Goal: Task Accomplishment & Management: Complete application form

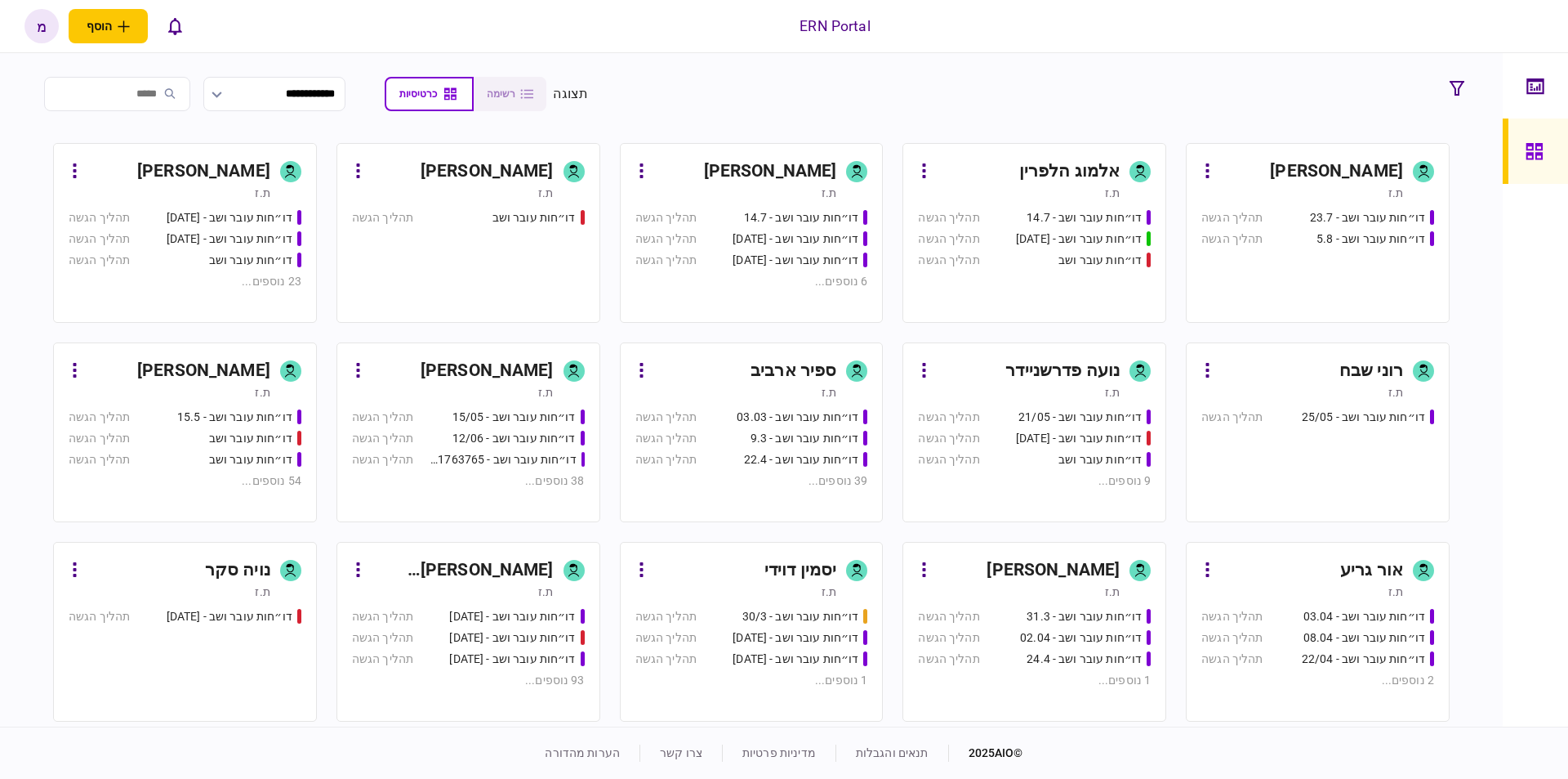
click at [1360, 164] on div "[PERSON_NAME]" at bounding box center [1336, 171] width 133 height 26
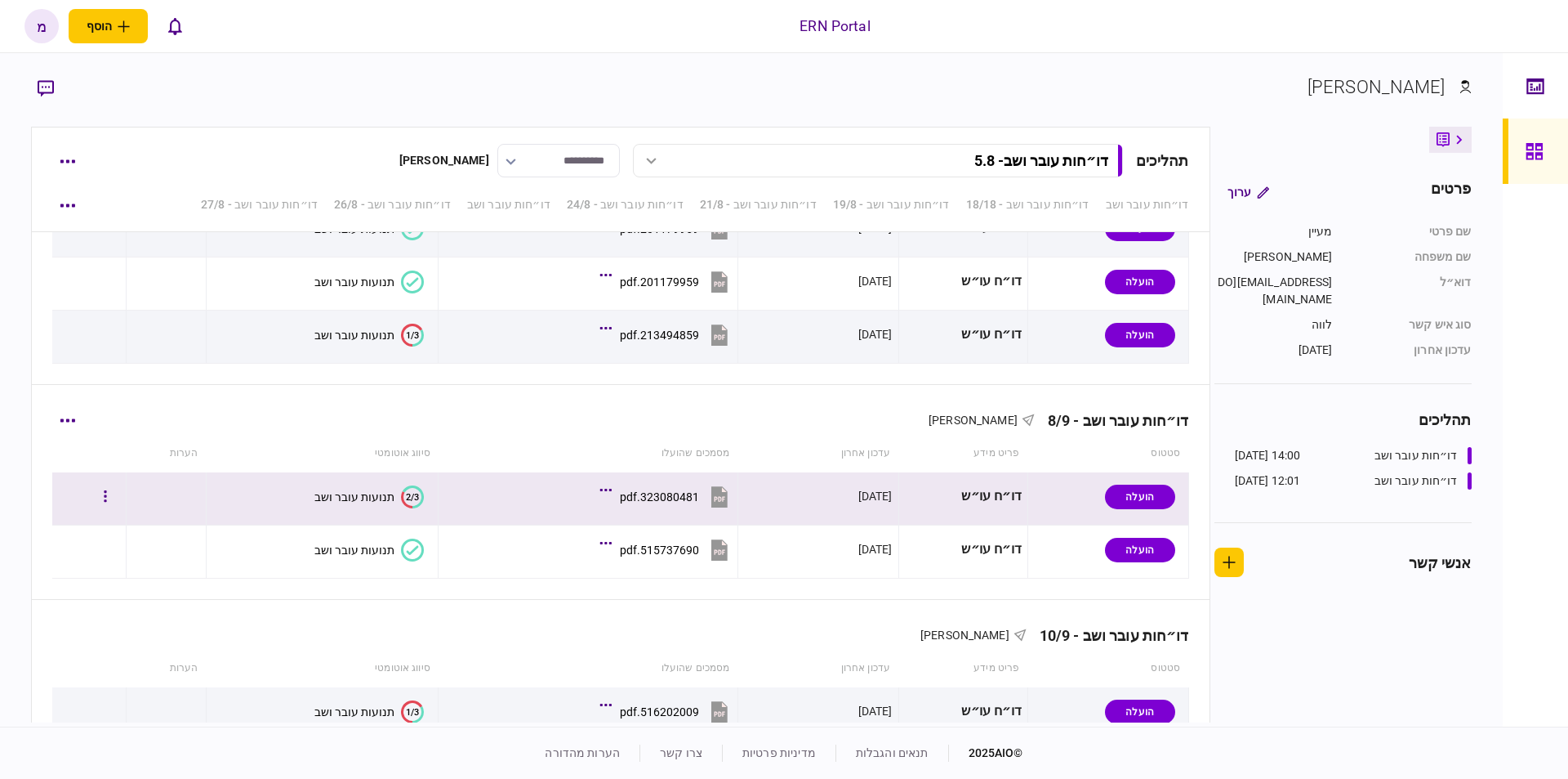
scroll to position [2160, 0]
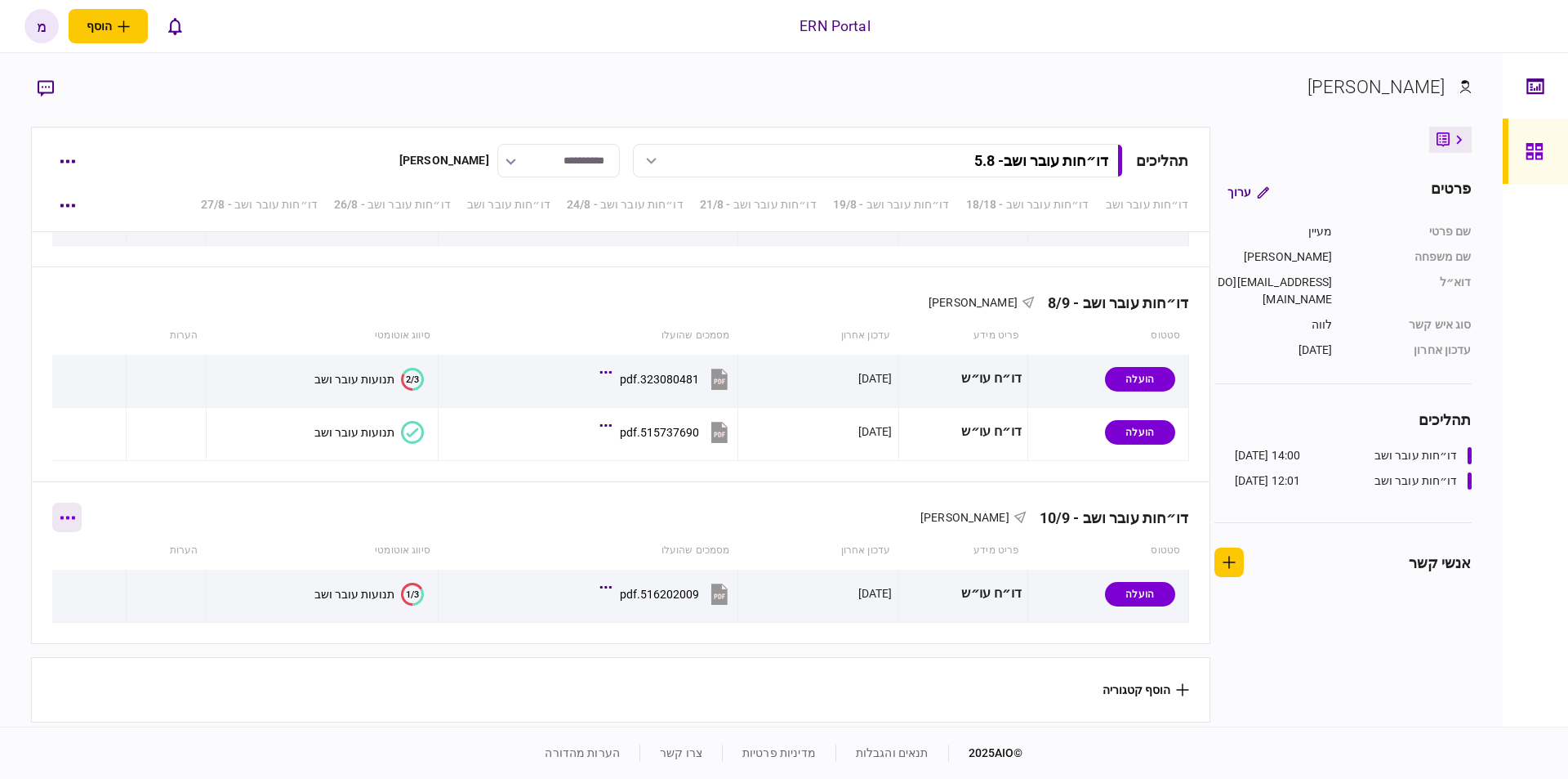
click at [82, 523] on button "button" at bounding box center [67, 517] width 30 height 30
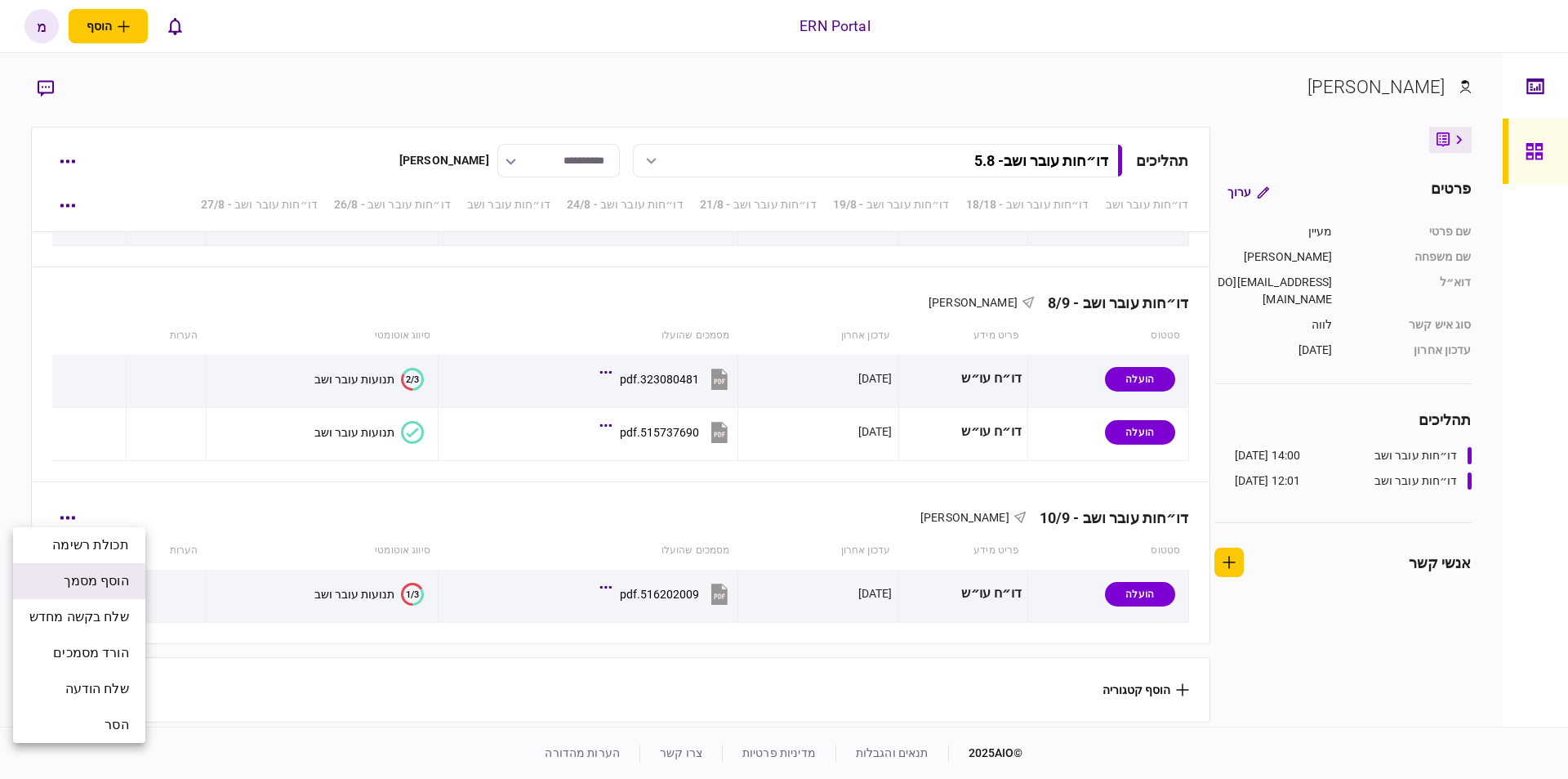
click at [82, 580] on span "הוסף מסמך" at bounding box center [96, 580] width 65 height 19
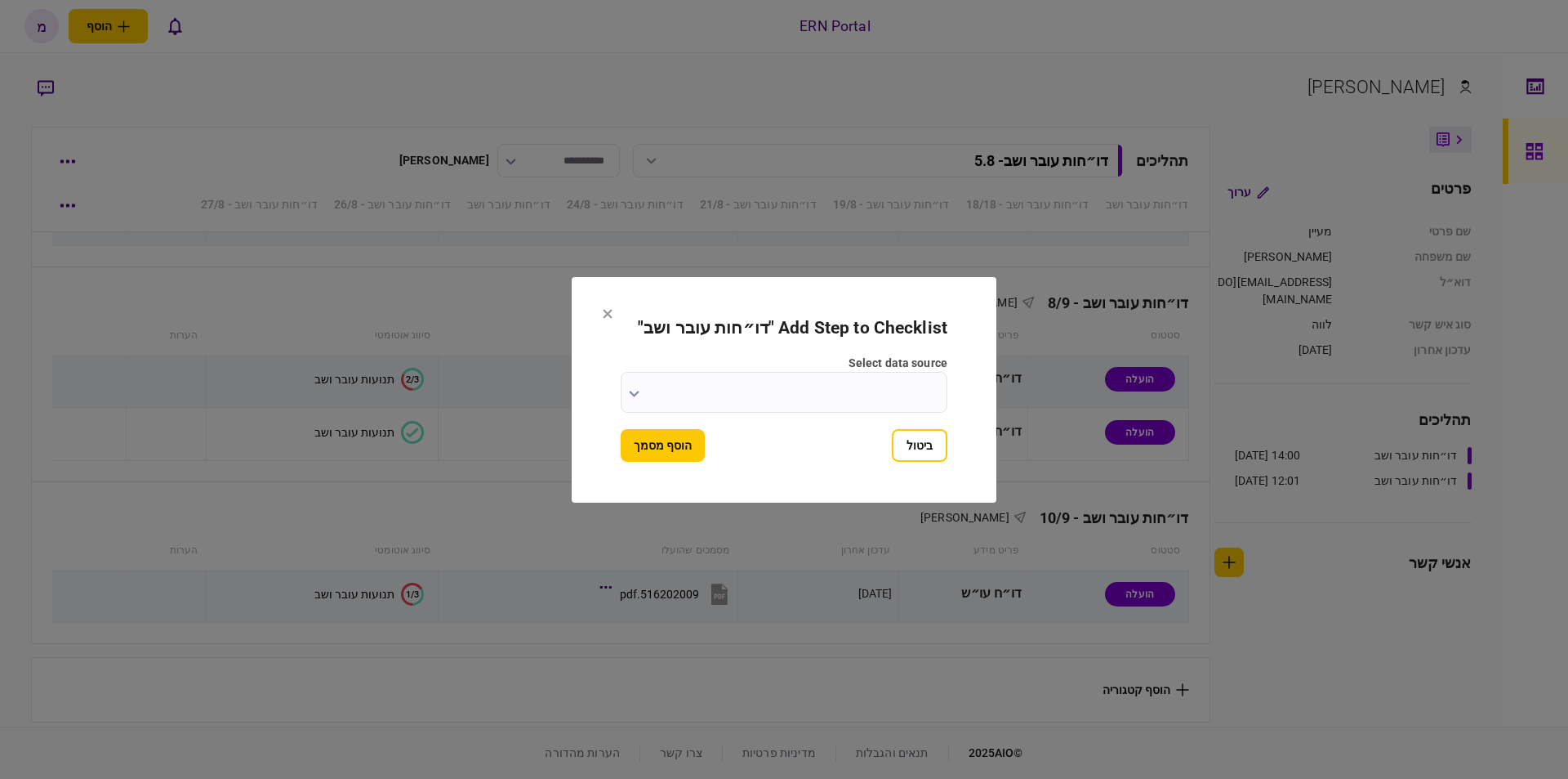
click at [633, 390] on icon "button" at bounding box center [634, 393] width 11 height 7
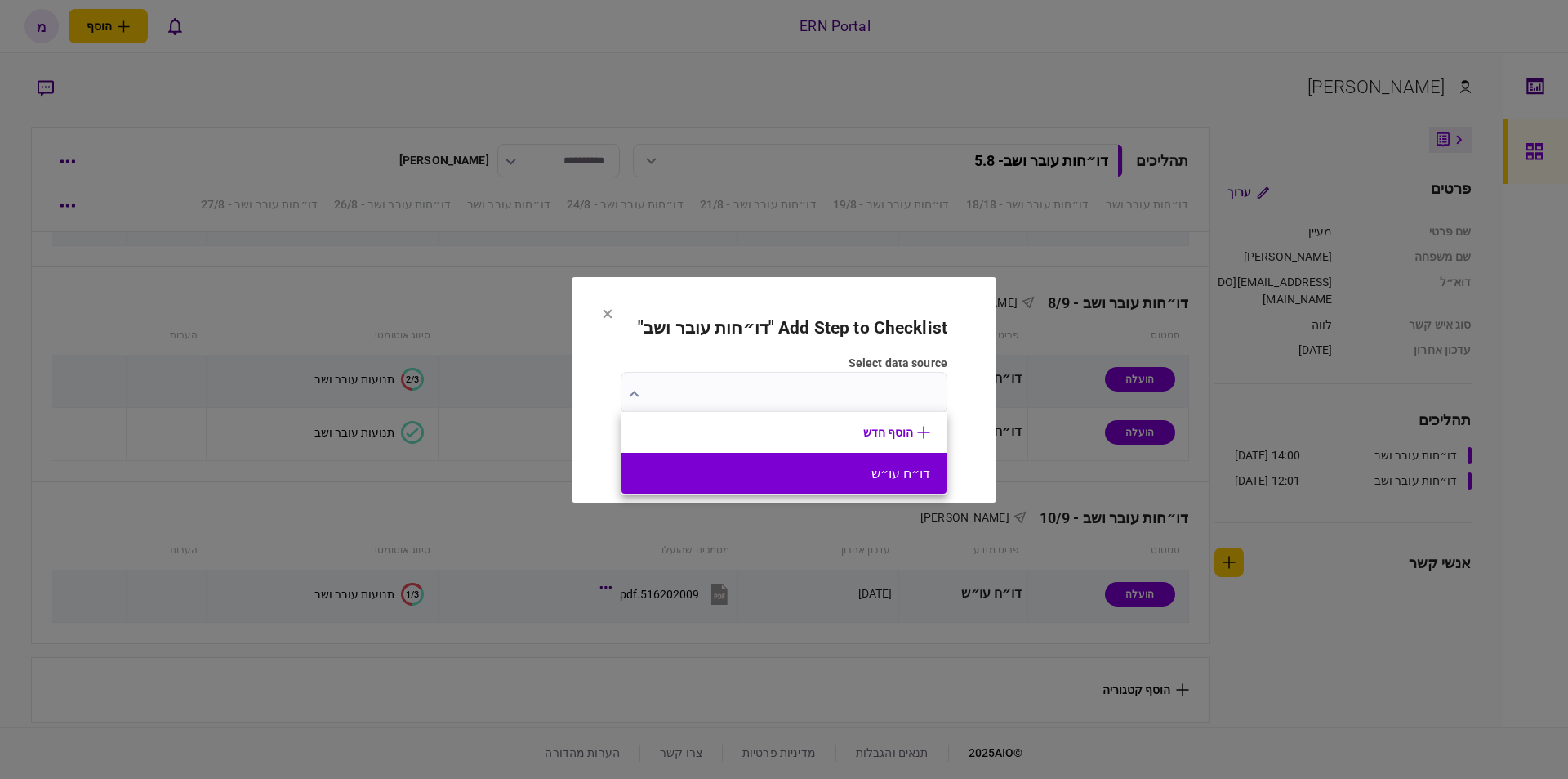
click at [804, 457] on li "דו״ח עו״ש" at bounding box center [784, 473] width 325 height 41
type input "*********"
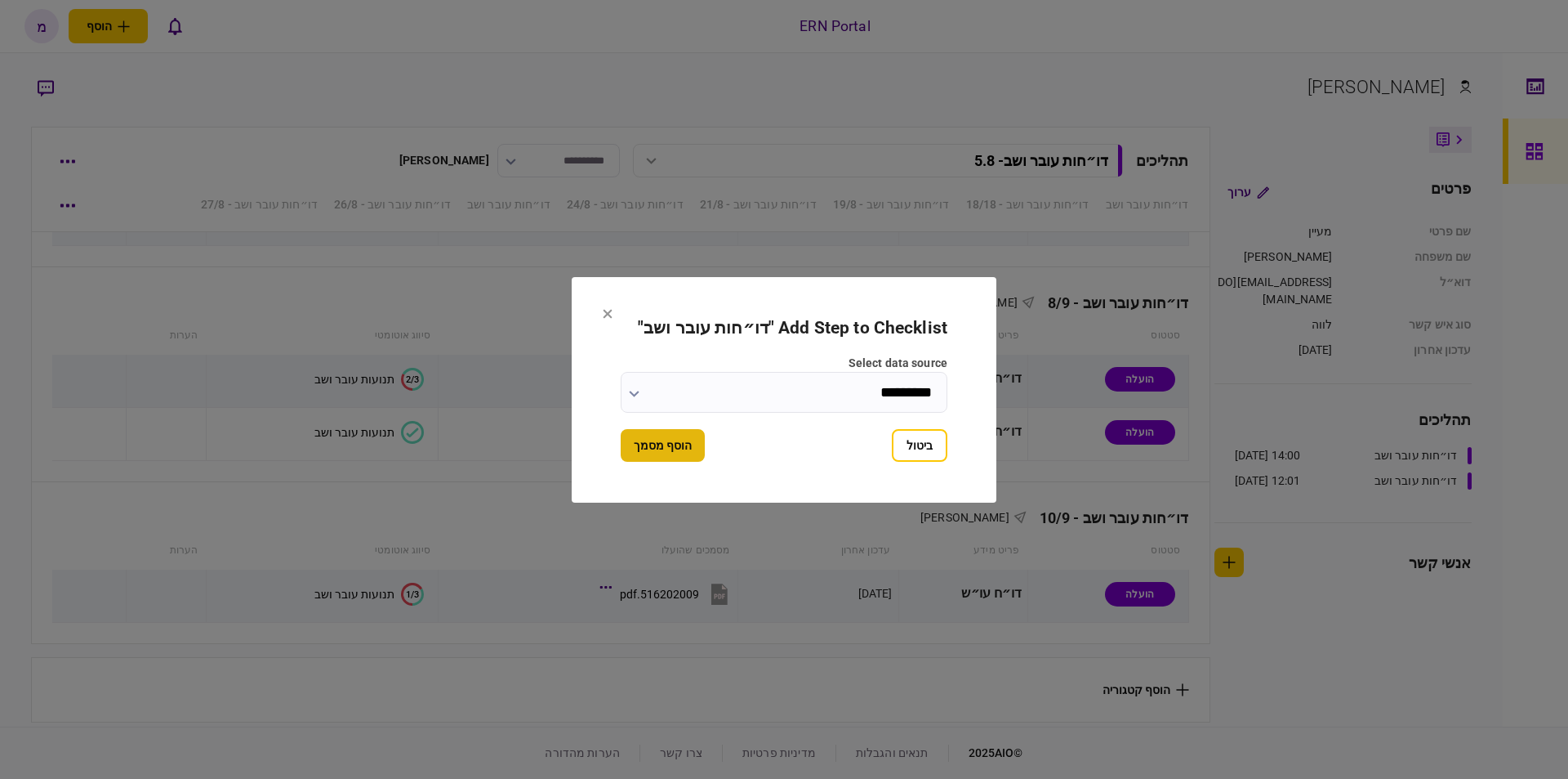
click at [682, 434] on button "הוסף מסמך" at bounding box center [663, 445] width 84 height 33
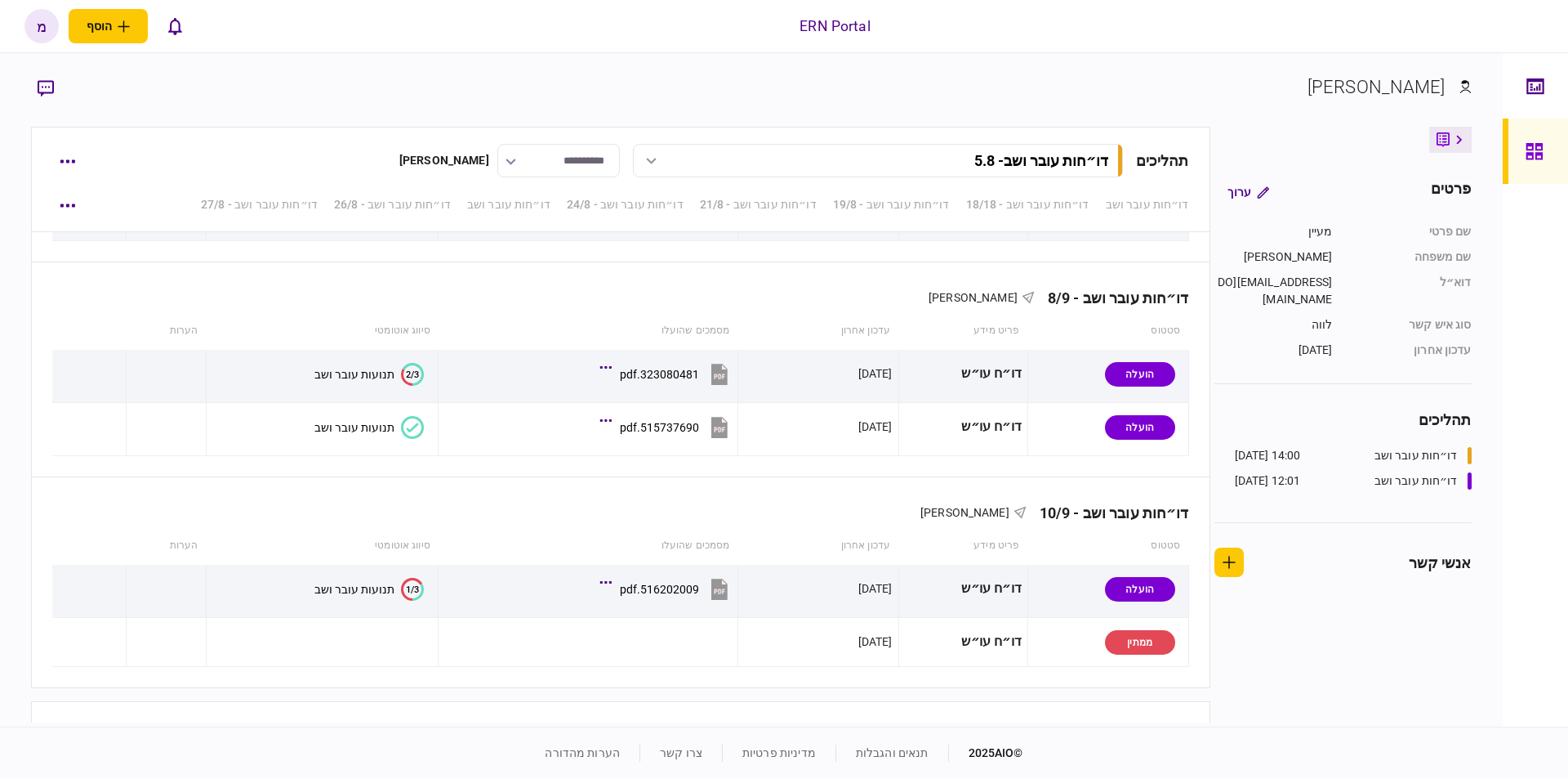
scroll to position [2208, 0]
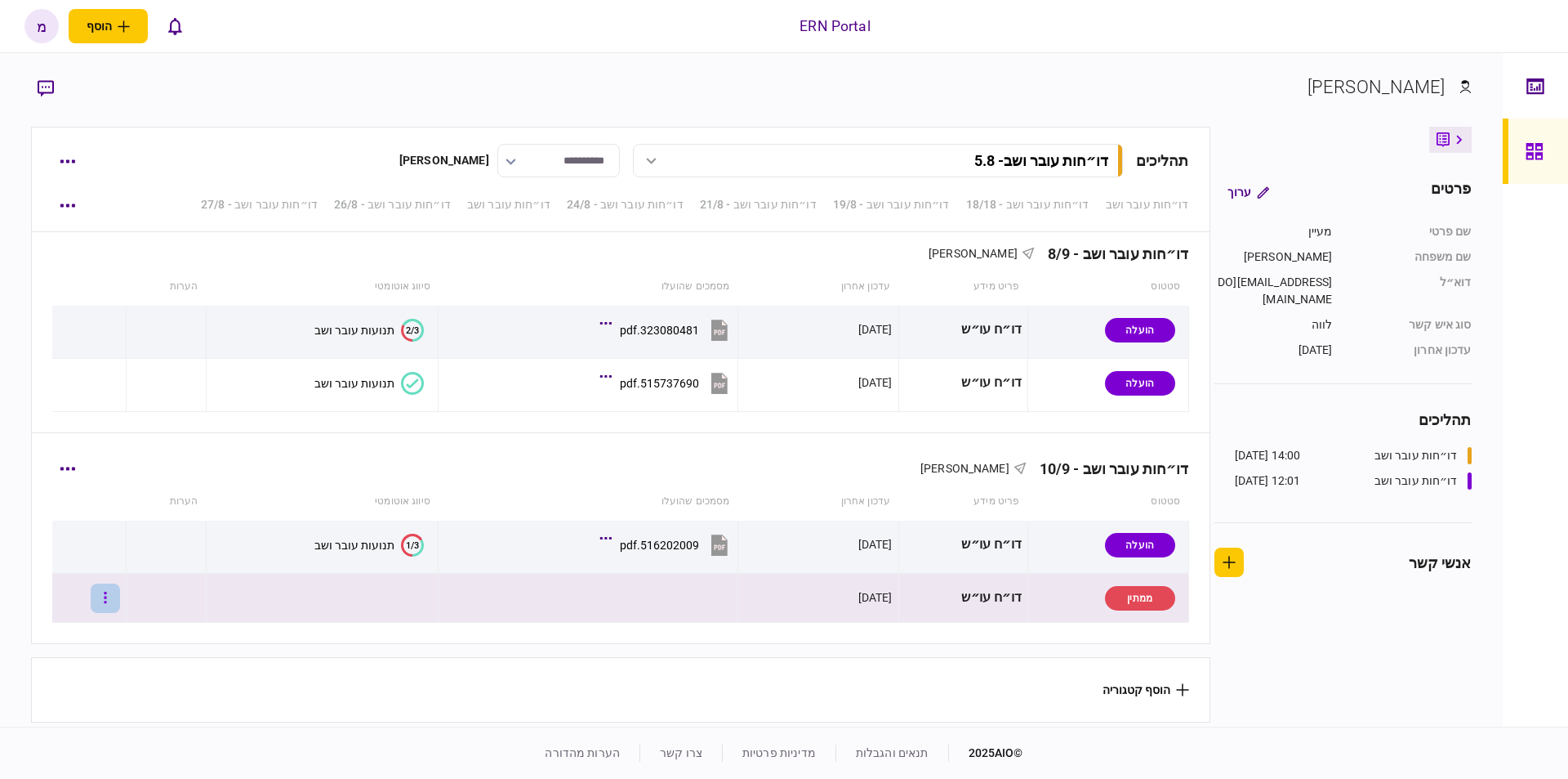
click at [107, 590] on icon "button" at bounding box center [105, 598] width 3 height 15
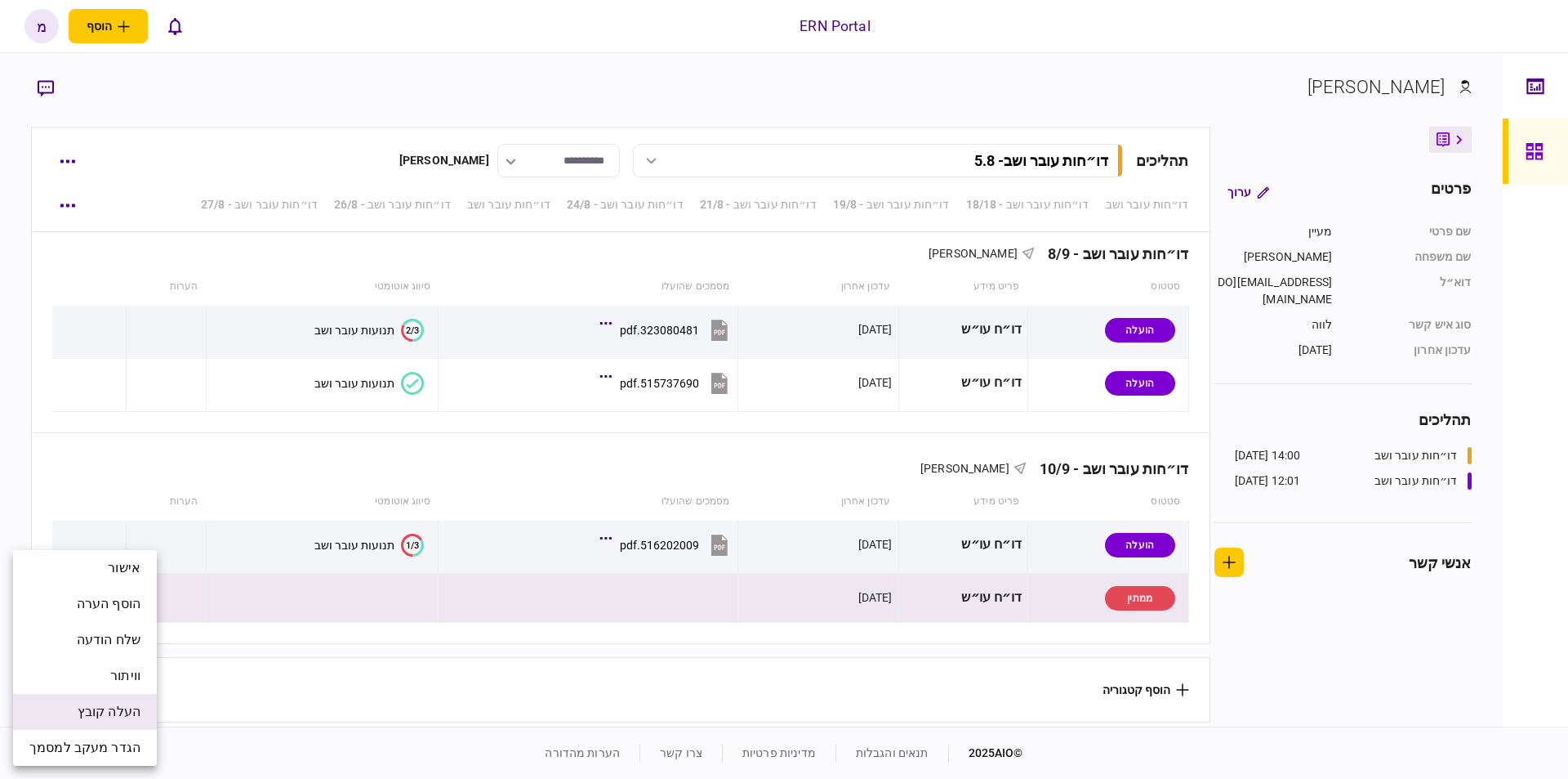
click at [59, 700] on li "העלה קובץ" at bounding box center [85, 711] width 144 height 35
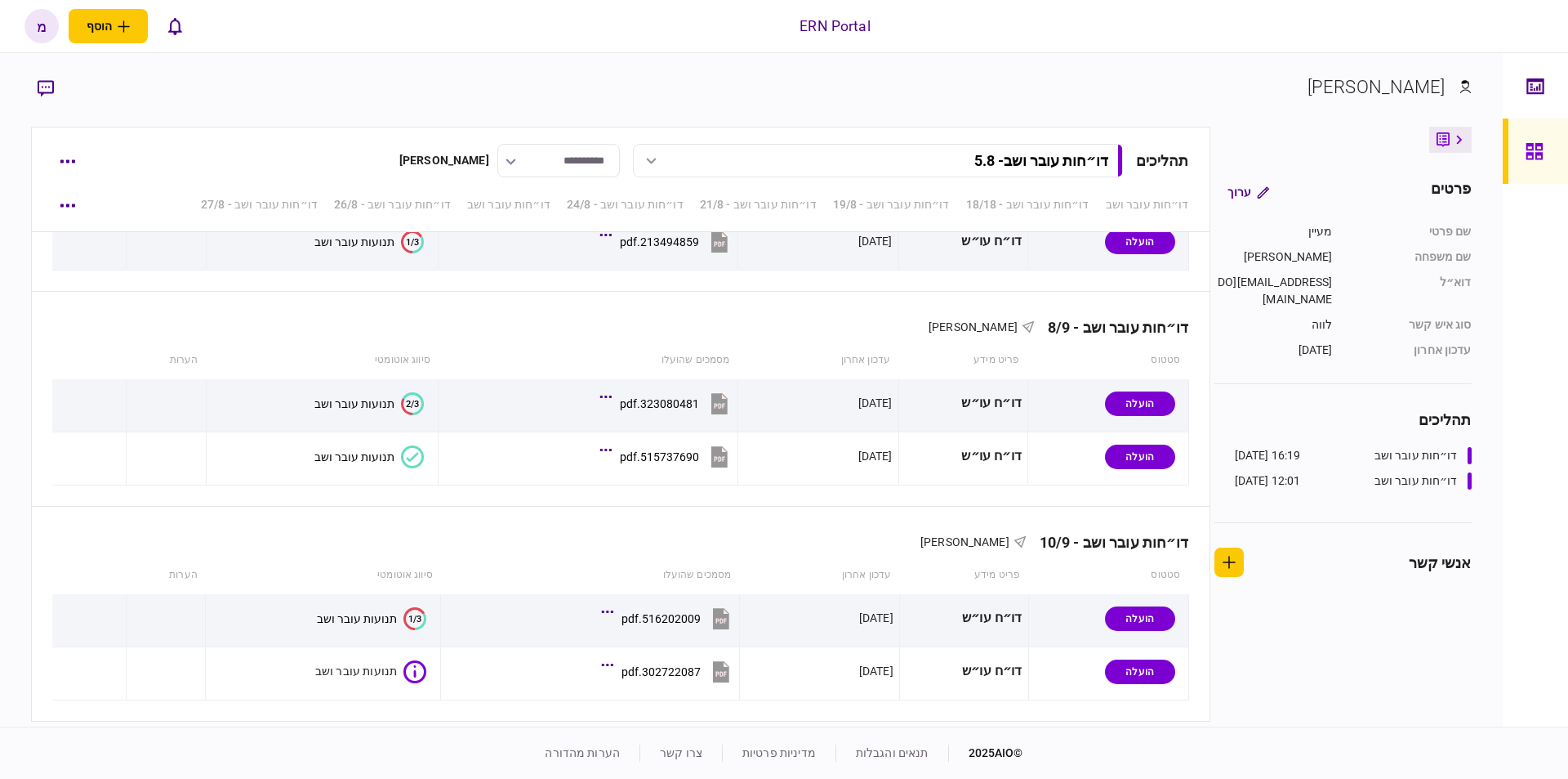
scroll to position [2212, 0]
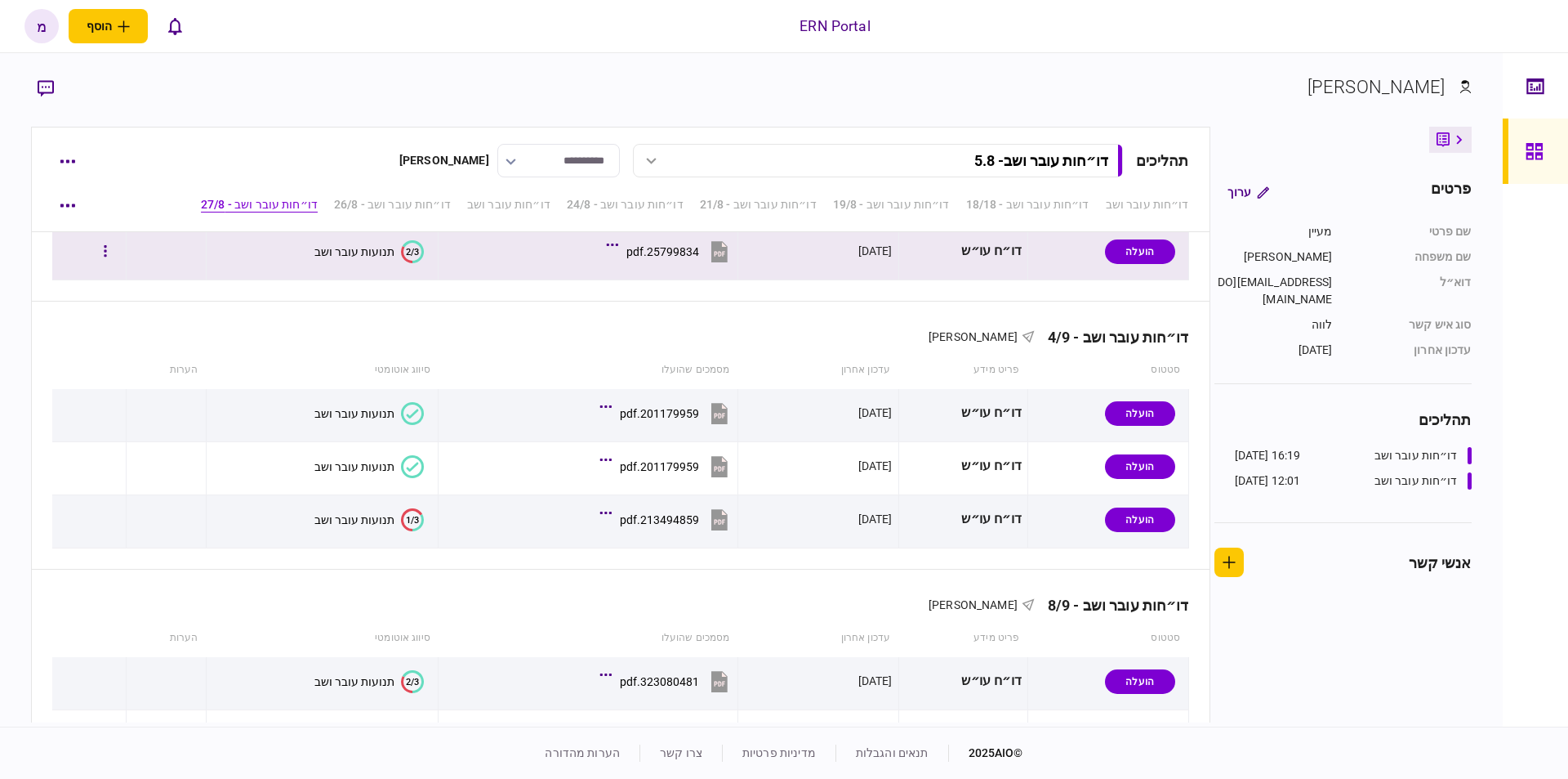
scroll to position [2212, 0]
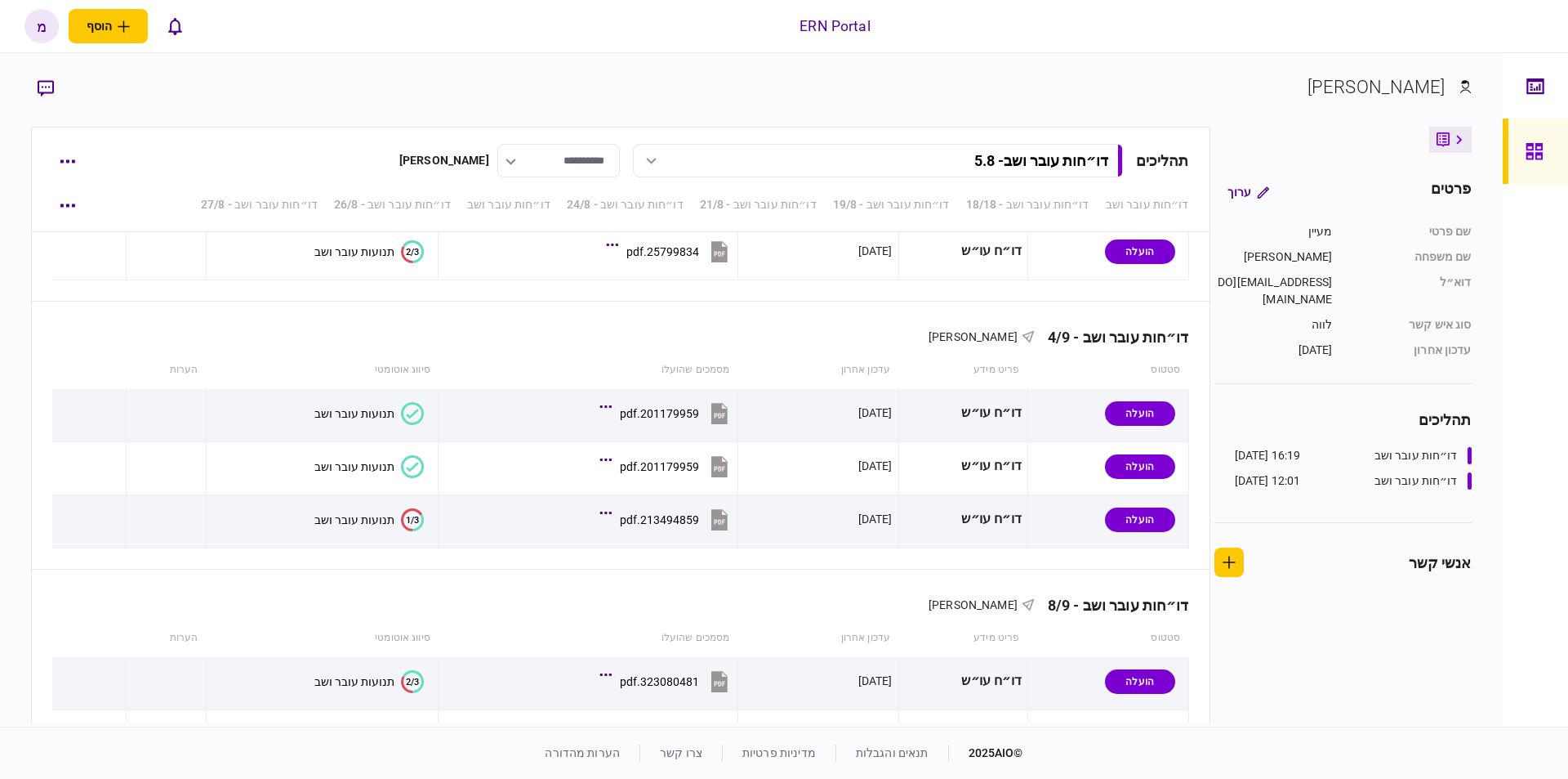
scroll to position [2212, 0]
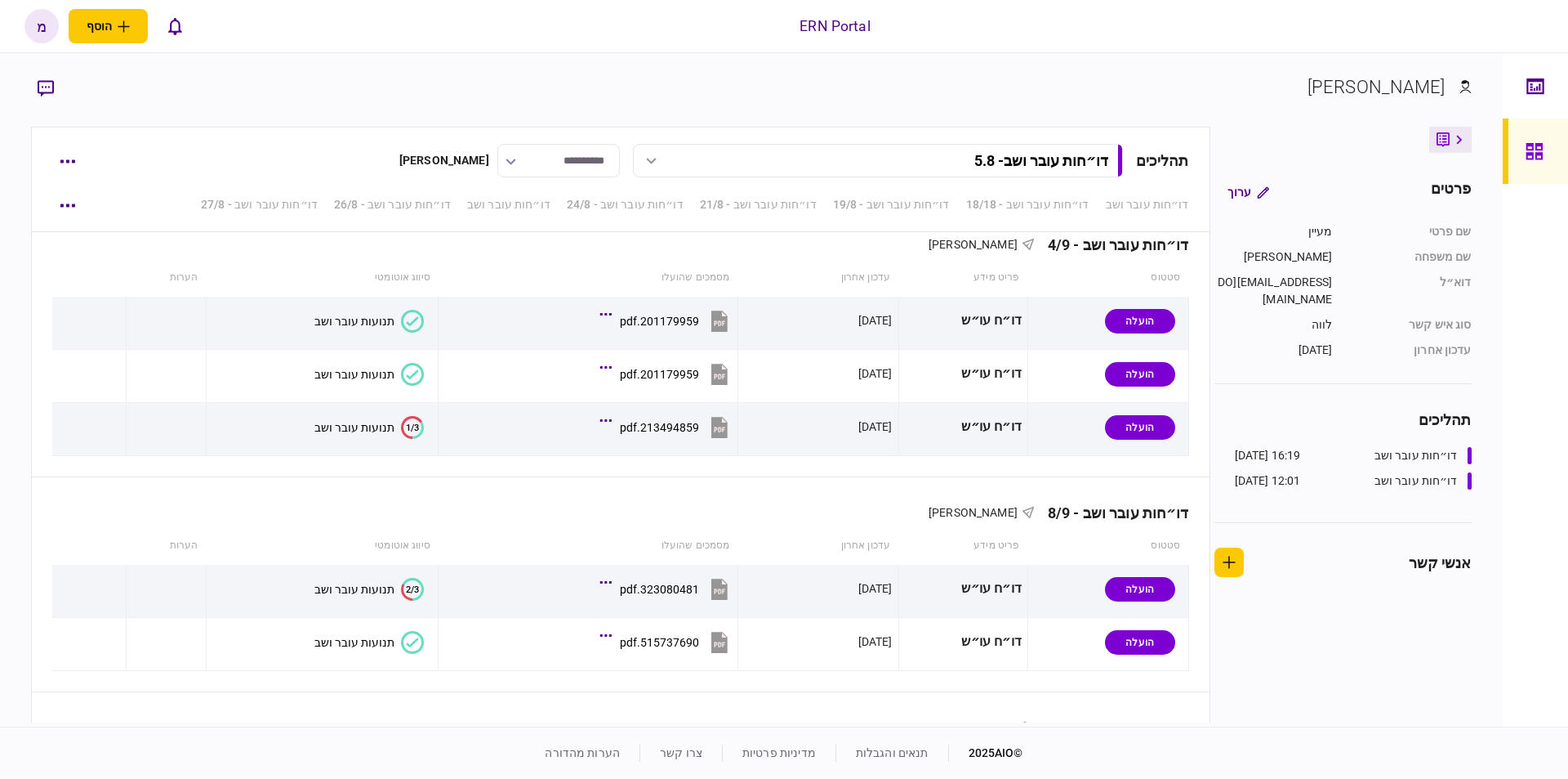
scroll to position [2212, 0]
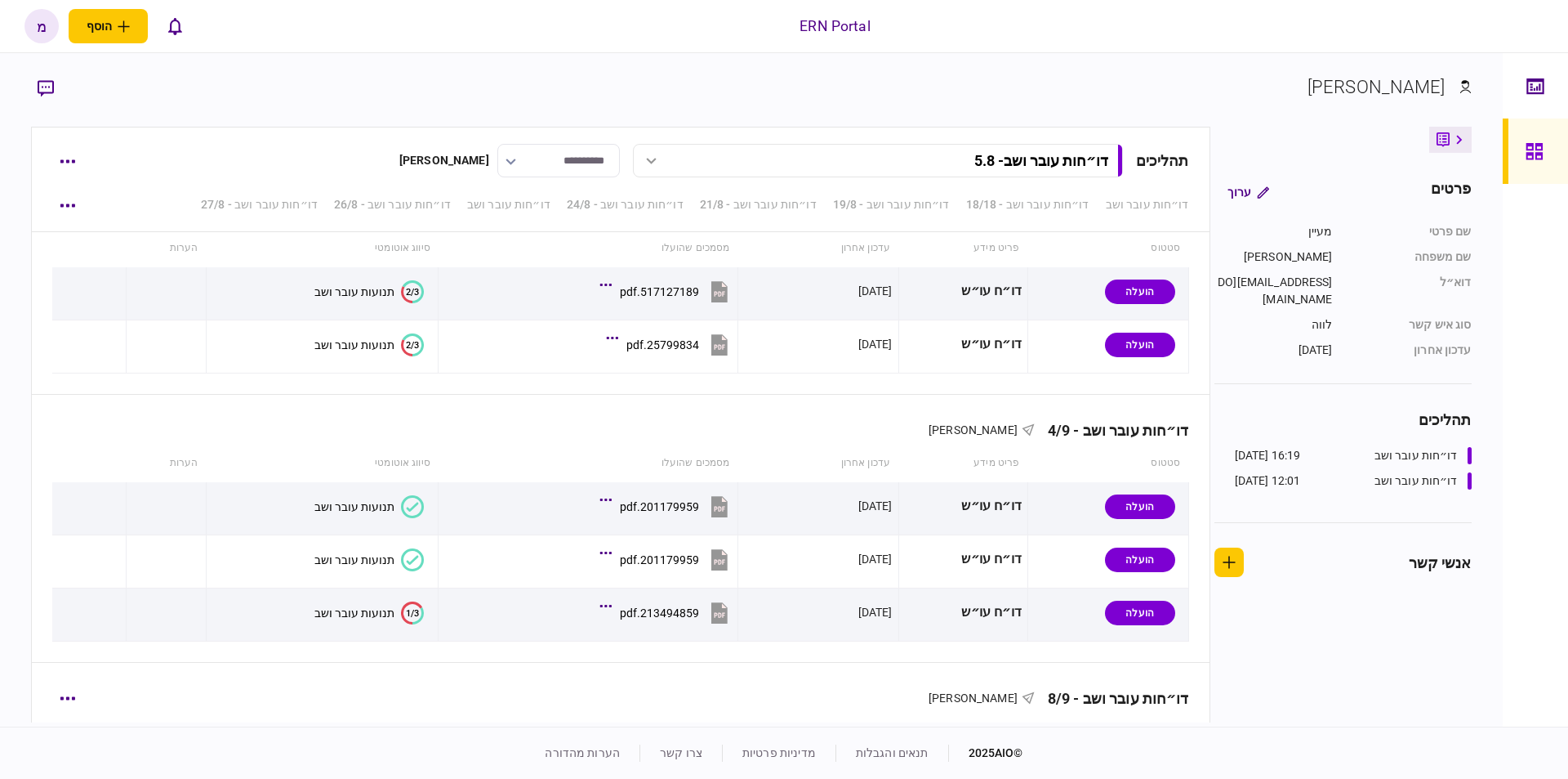
scroll to position [2212, 0]
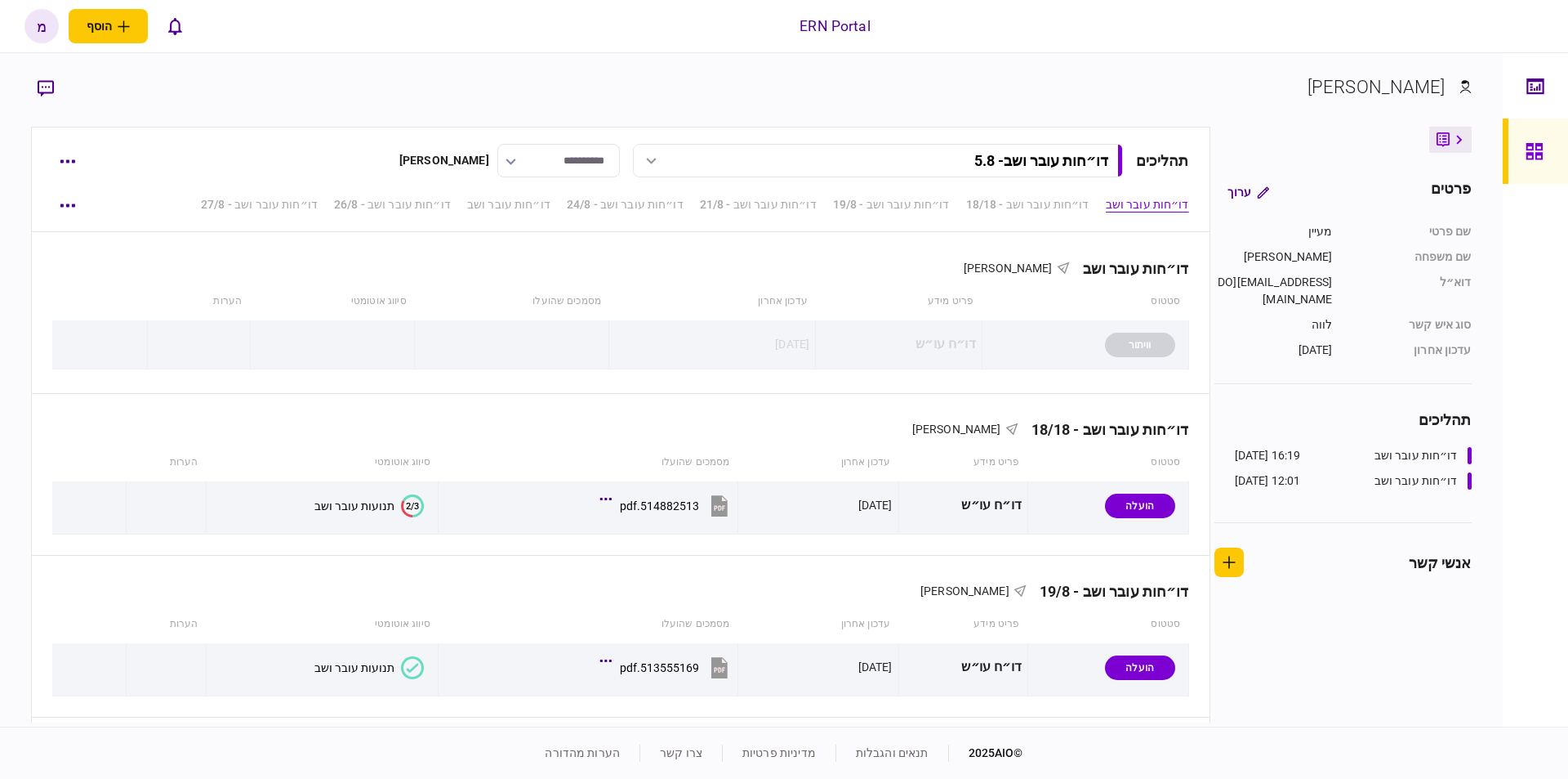
scroll to position [370, 0]
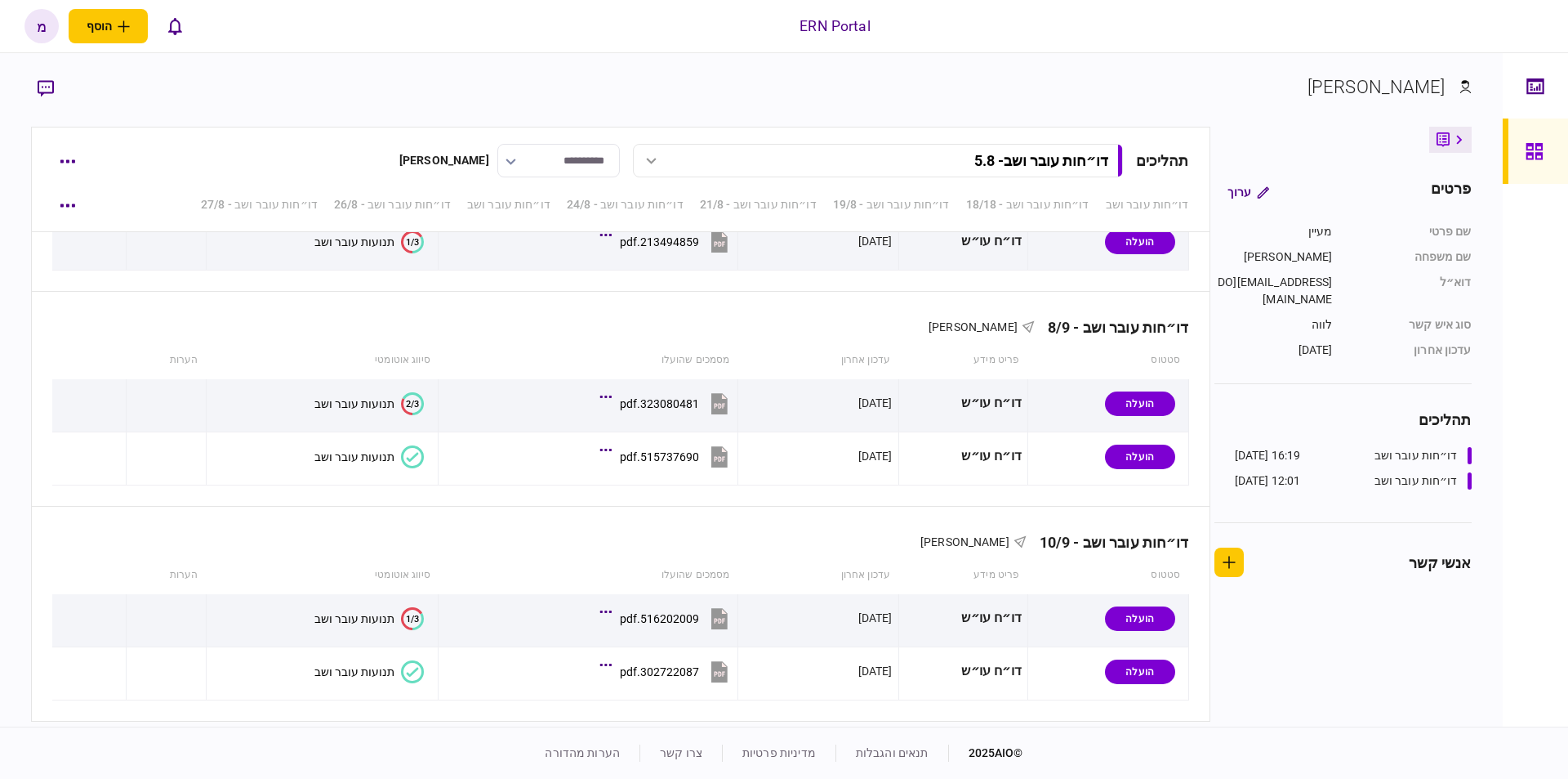
scroll to position [2212, 0]
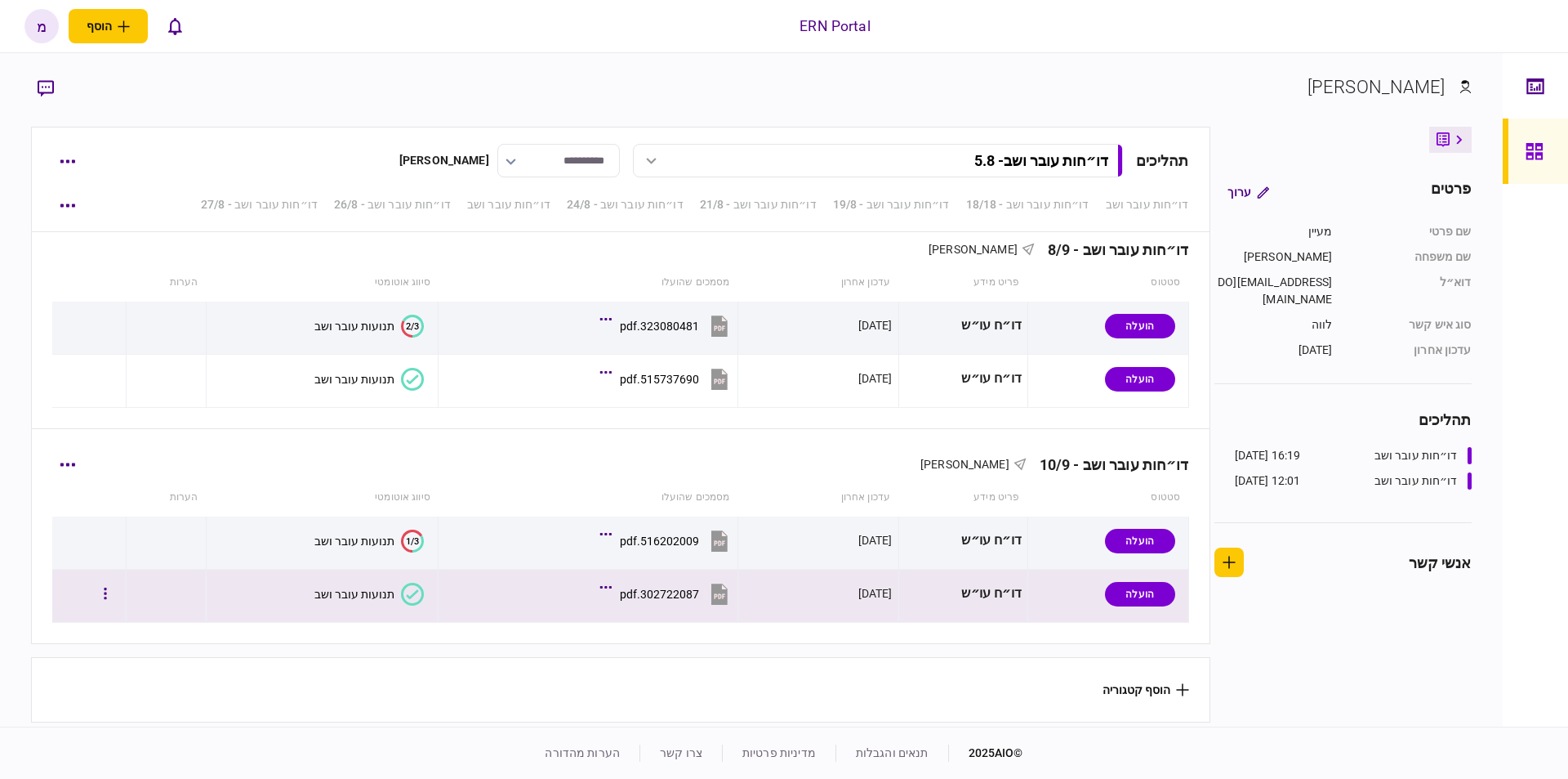
click at [405, 584] on icon at bounding box center [412, 594] width 23 height 23
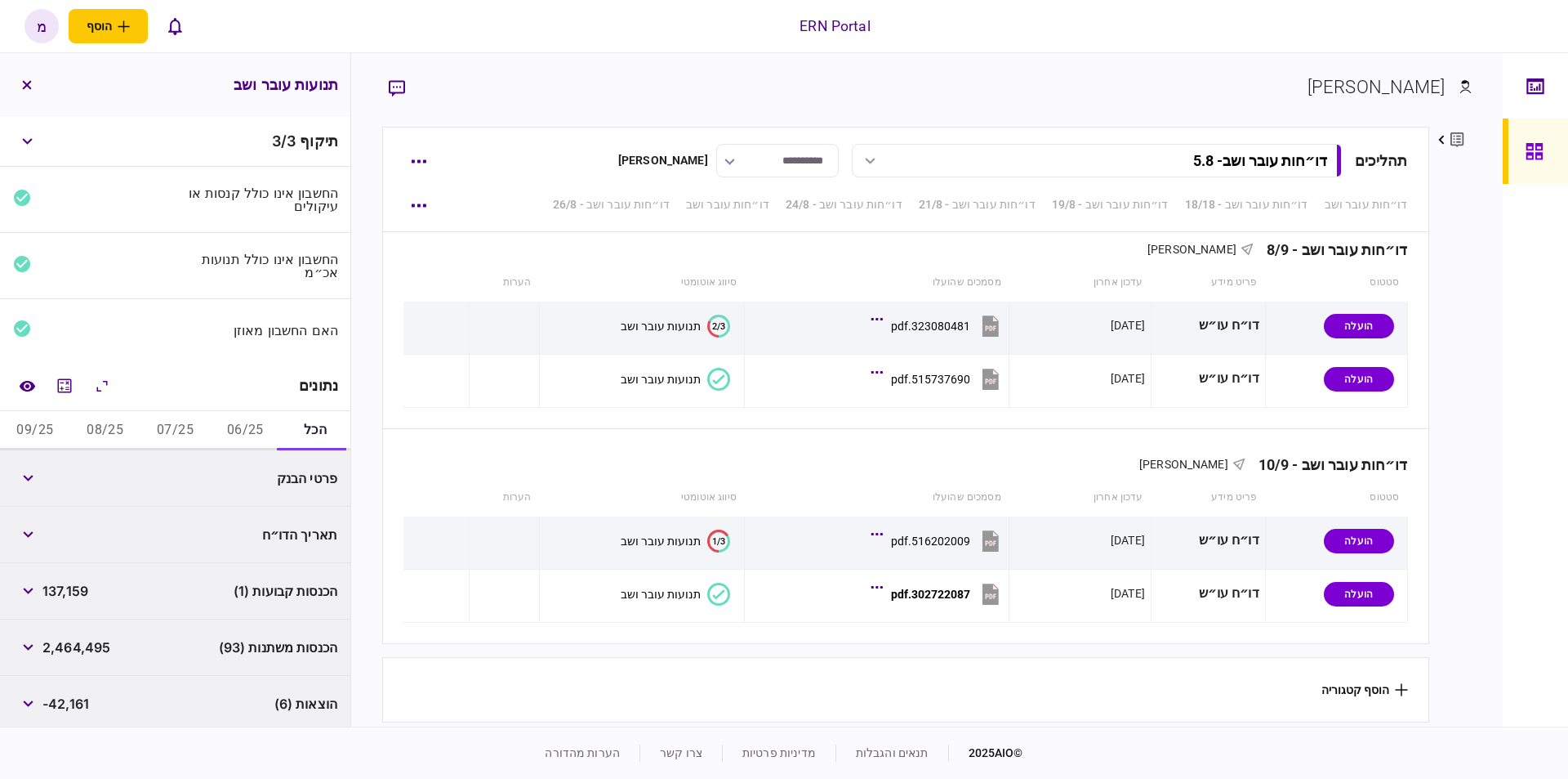
click at [241, 426] on button "06/25" at bounding box center [245, 430] width 70 height 39
click at [64, 379] on icon "מחשבון" at bounding box center [64, 385] width 13 height 13
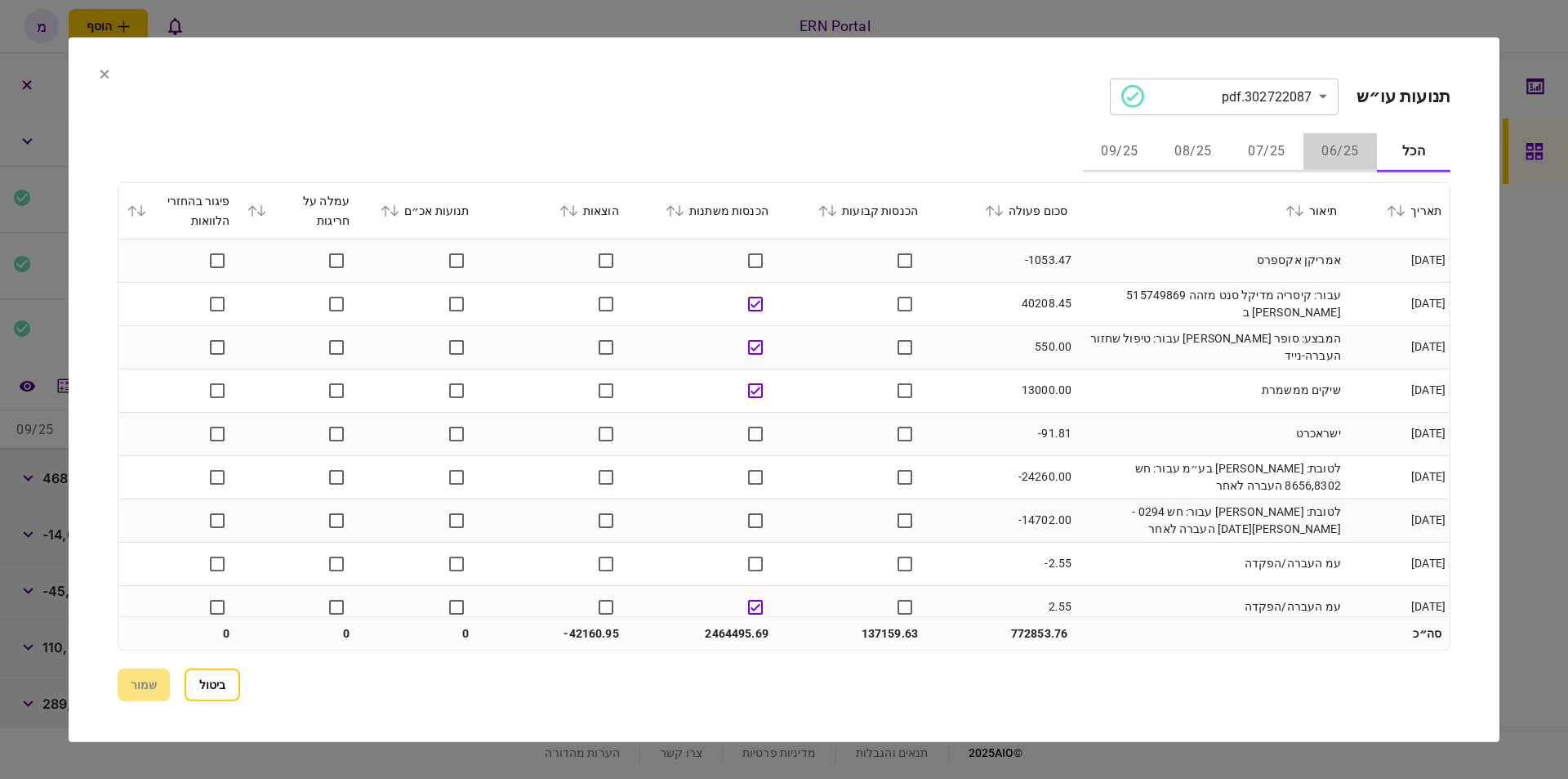
drag, startPoint x: 1327, startPoint y: 158, endPoint x: 1330, endPoint y: 171, distance: 13.3
click at [1330, 171] on button "06/25" at bounding box center [1340, 152] width 74 height 39
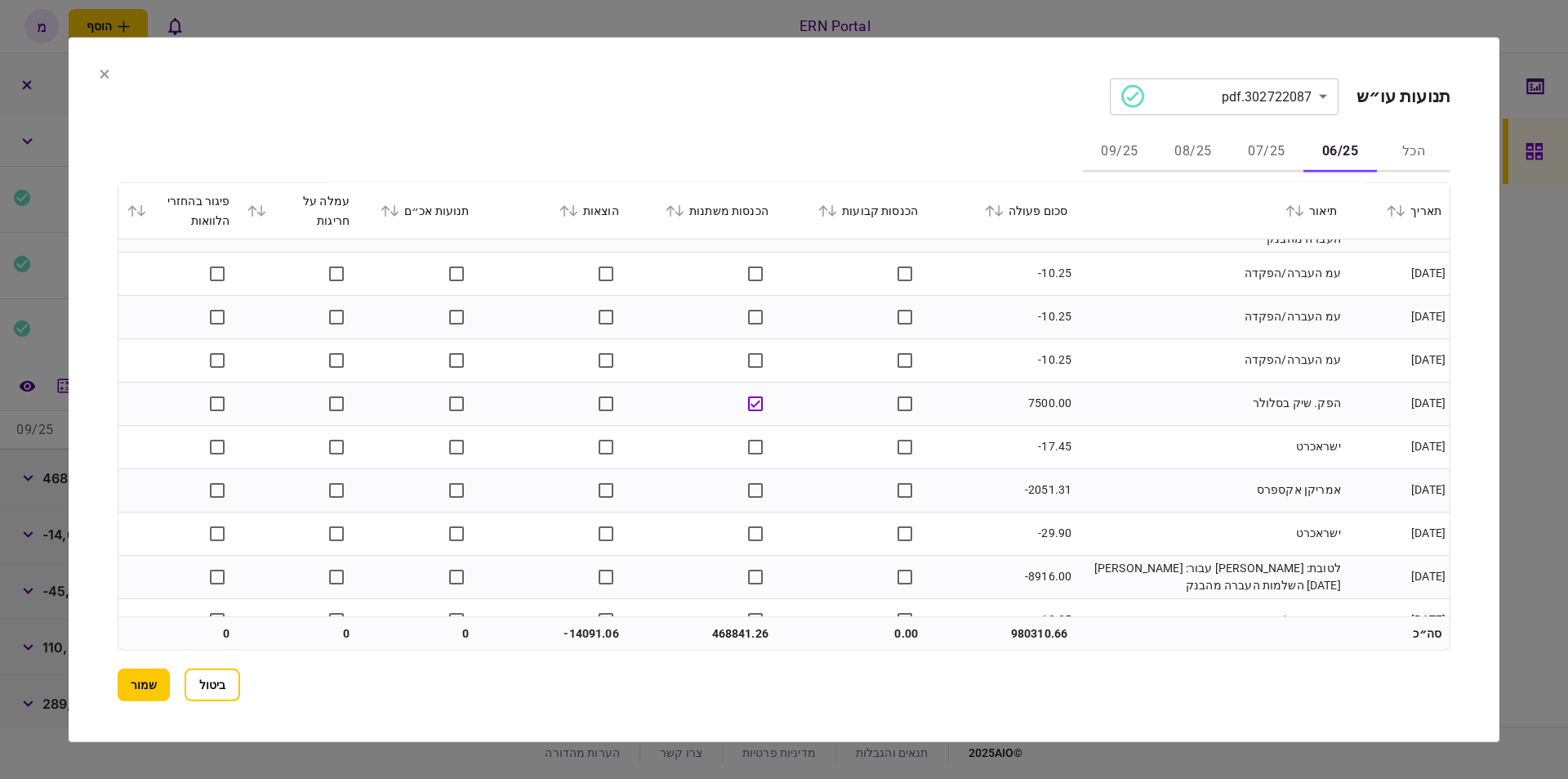
scroll to position [3175, 0]
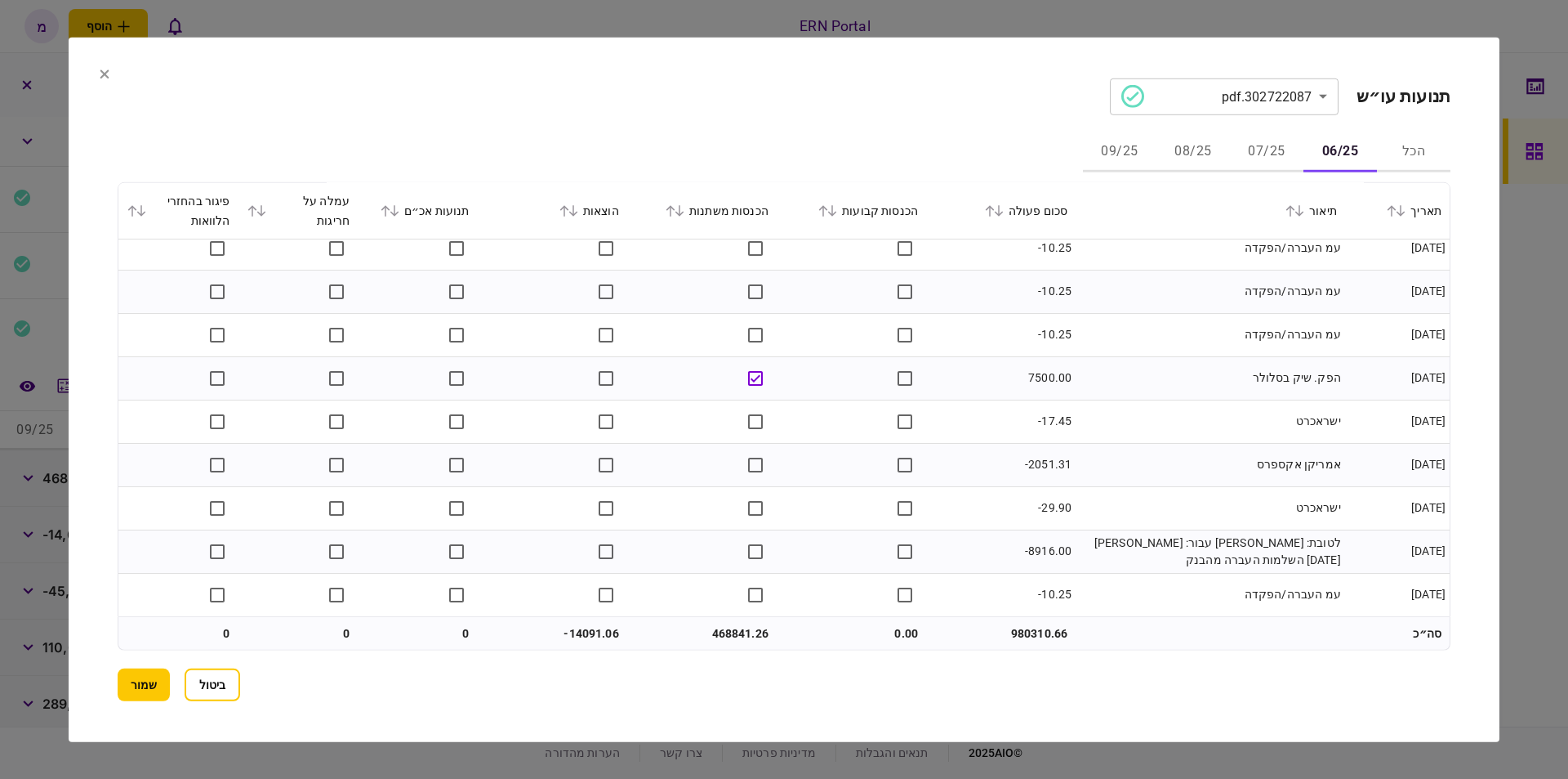
click at [736, 630] on td "468841.26" at bounding box center [702, 633] width 150 height 33
drag, startPoint x: 736, startPoint y: 630, endPoint x: 724, endPoint y: 630, distance: 12.0
click at [729, 630] on td "468841.26" at bounding box center [702, 633] width 150 height 33
copy td "468841.26"
click at [608, 620] on td "-14091.06" at bounding box center [552, 633] width 150 height 33
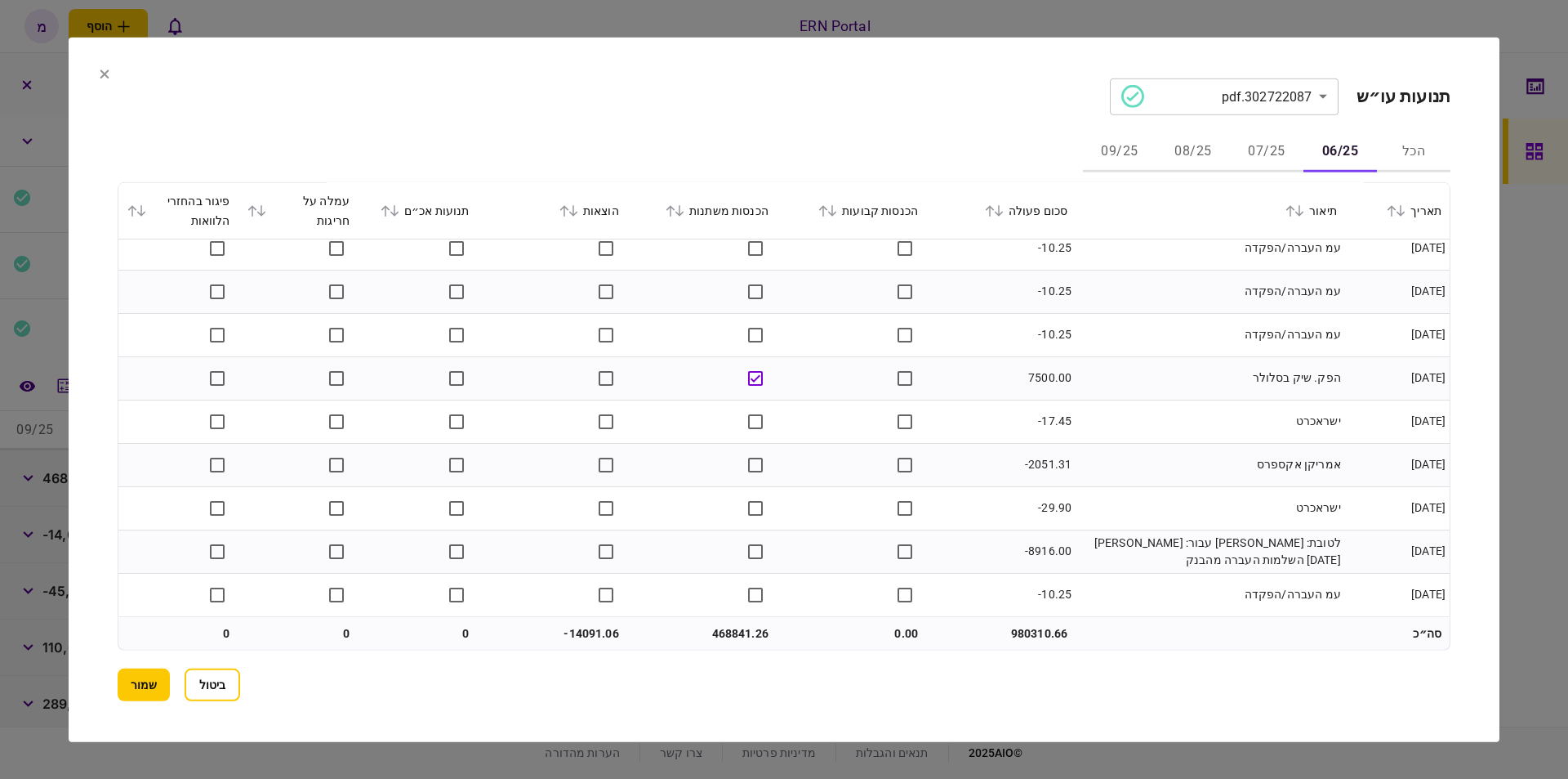
click at [587, 635] on td "-14091.06" at bounding box center [552, 633] width 150 height 33
copy td "14091.06"
drag, startPoint x: 1260, startPoint y: 156, endPoint x: 1270, endPoint y: 164, distance: 12.8
click at [1260, 156] on button "07/25" at bounding box center [1267, 152] width 74 height 39
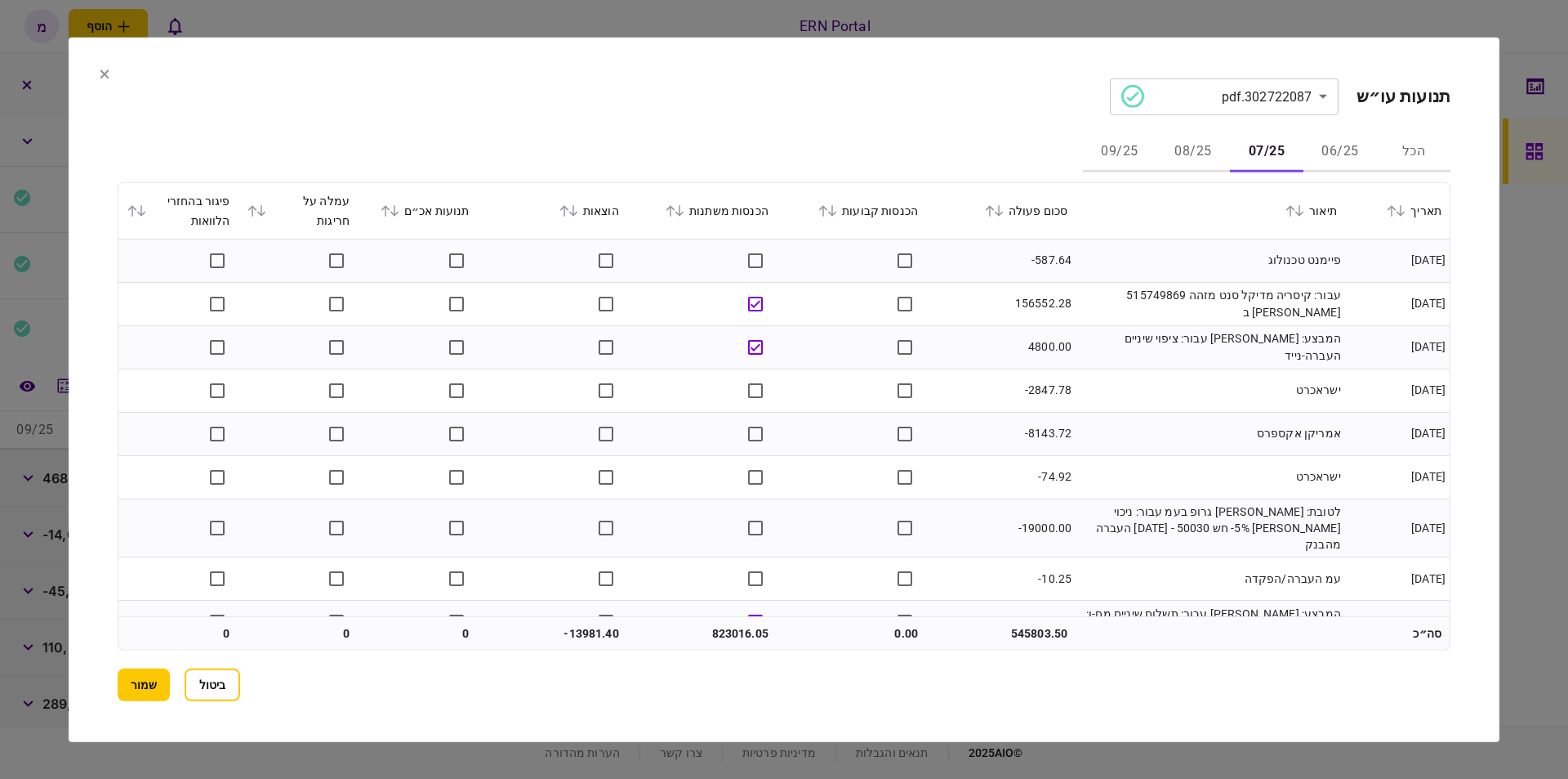
click at [1127, 295] on td "עבור: קיסריה מדיקל סנט מזהה 515749869 צמרת מימונים ב" at bounding box center [1210, 303] width 269 height 43
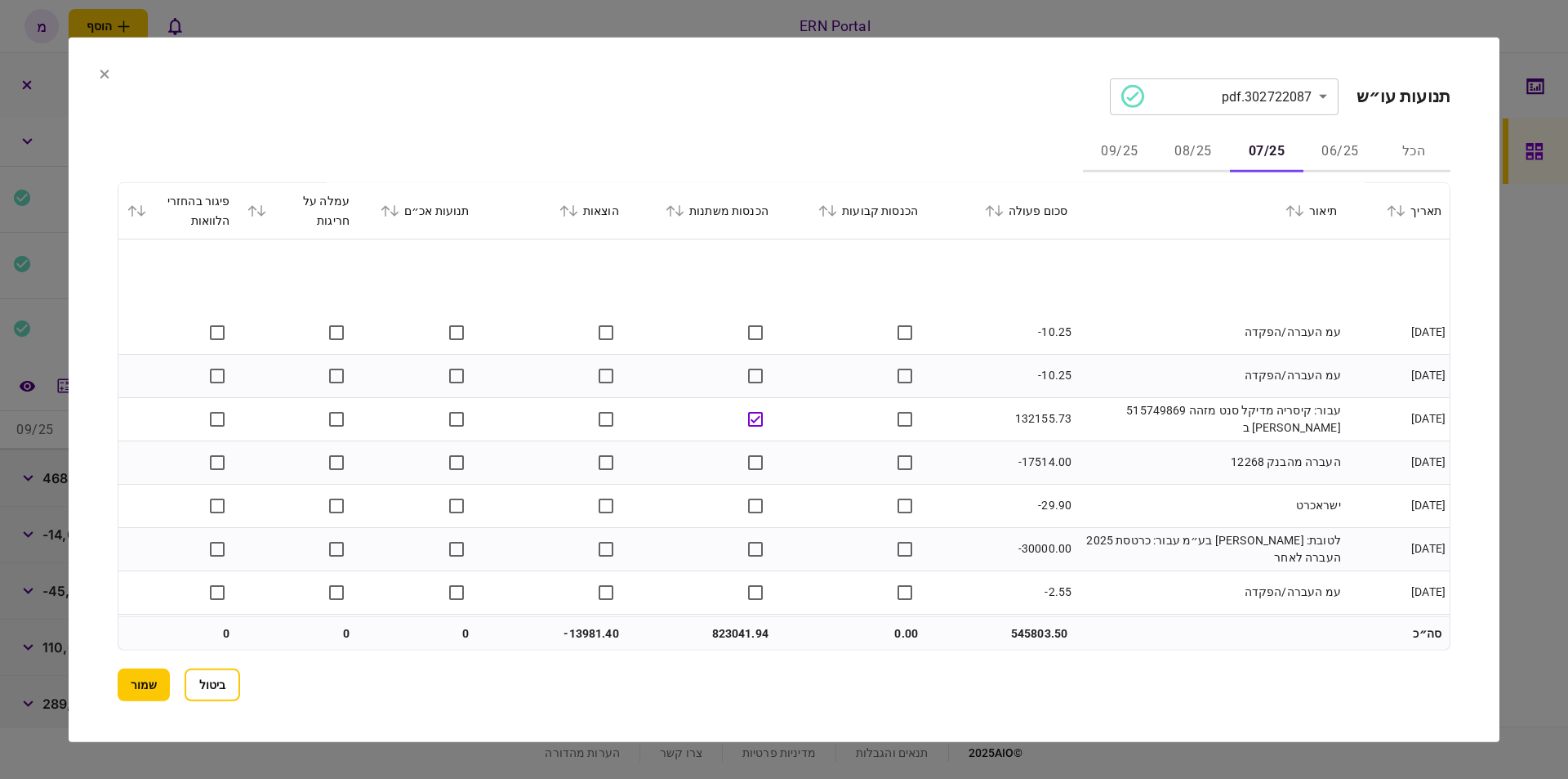
scroll to position [4994, 0]
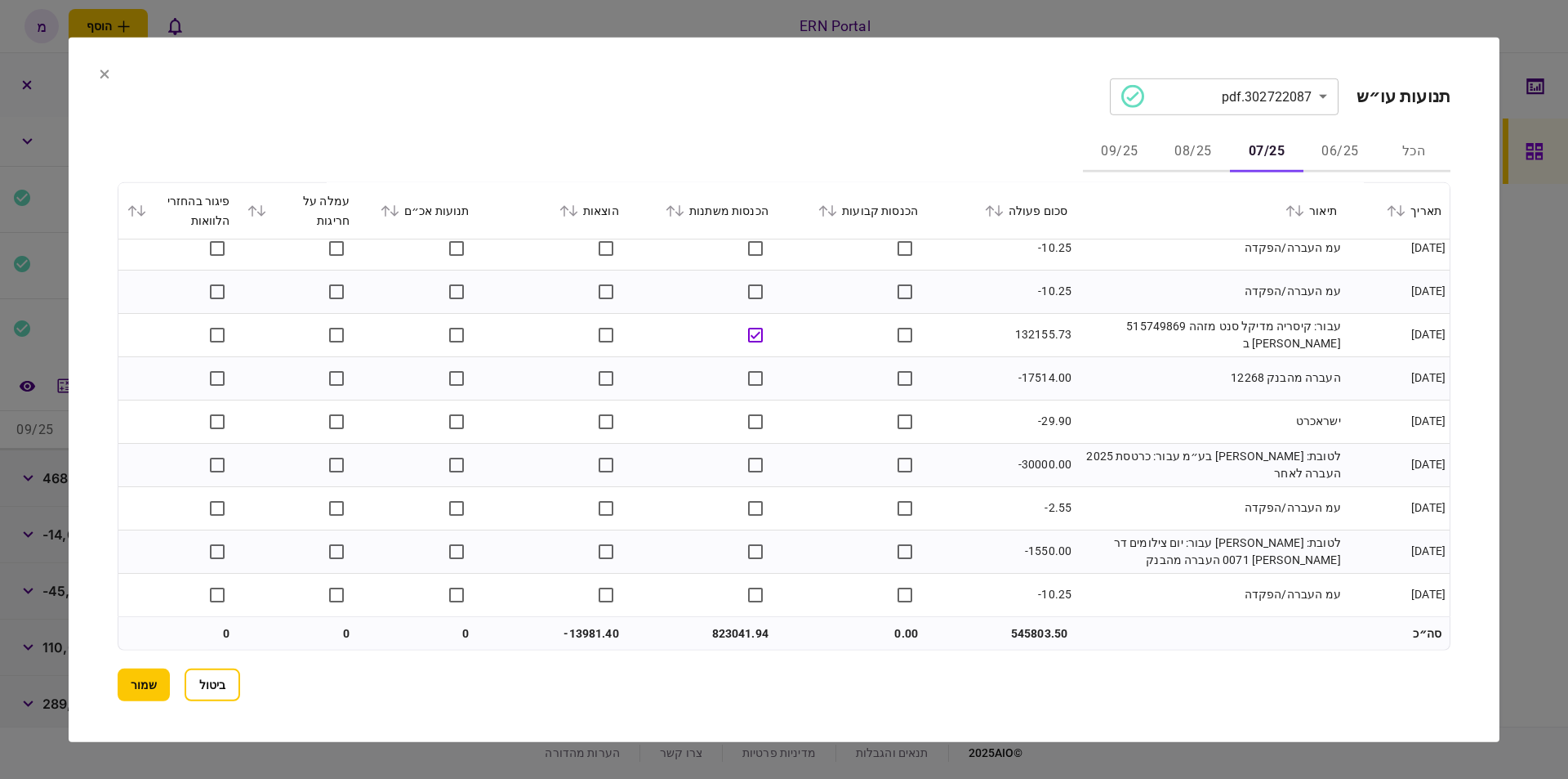
click at [731, 630] on td "823041.94" at bounding box center [702, 633] width 150 height 33
copy td "823041.94"
click at [581, 630] on td "-13981.40" at bounding box center [552, 633] width 150 height 33
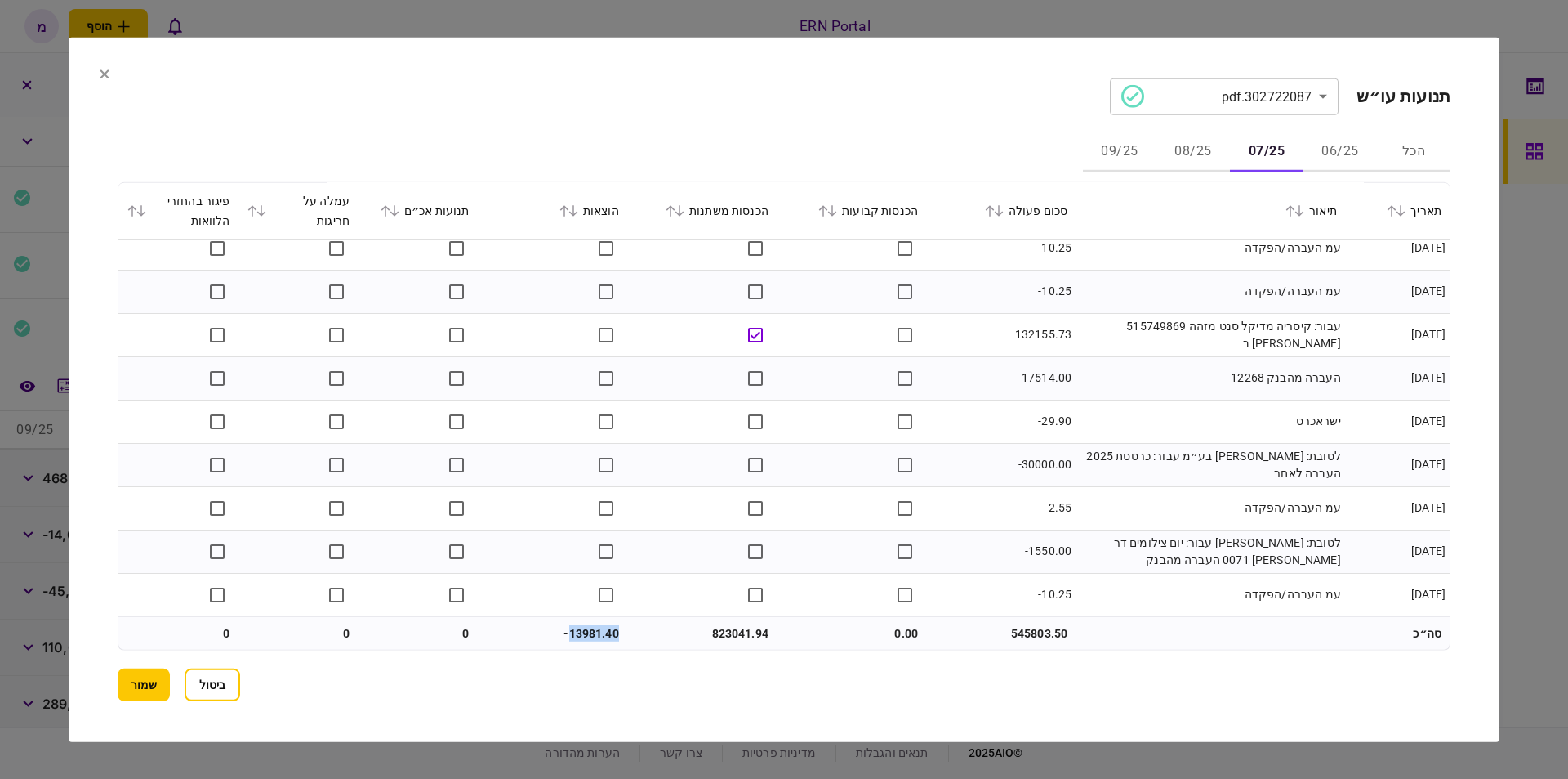
copy td "13981.40"
drag, startPoint x: 1181, startPoint y: 149, endPoint x: 1238, endPoint y: 118, distance: 64.9
click at [1184, 146] on button "08/25" at bounding box center [1193, 152] width 74 height 39
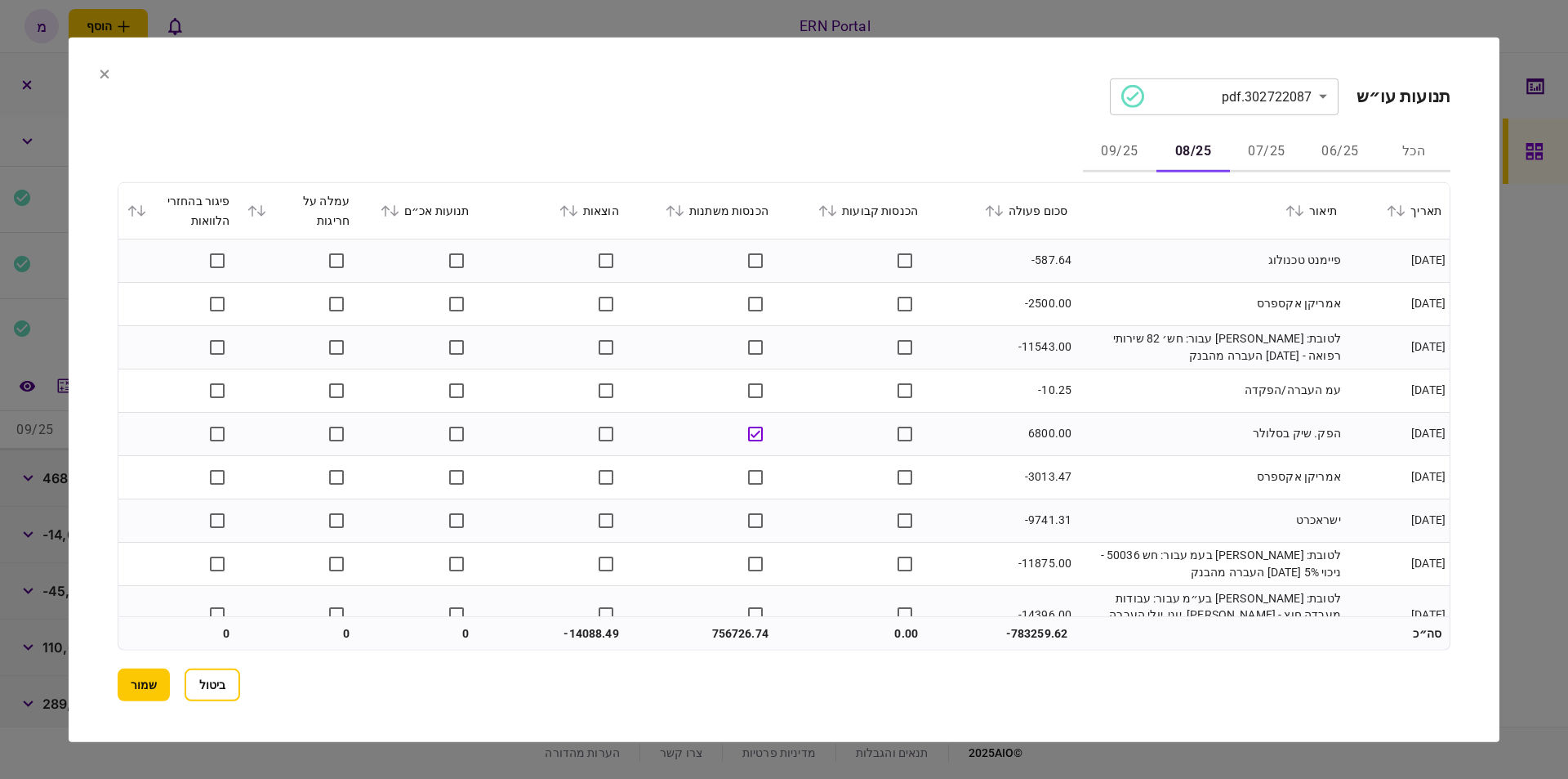
click at [1188, 278] on td "פיימנט טכנולוג" at bounding box center [1210, 260] width 269 height 43
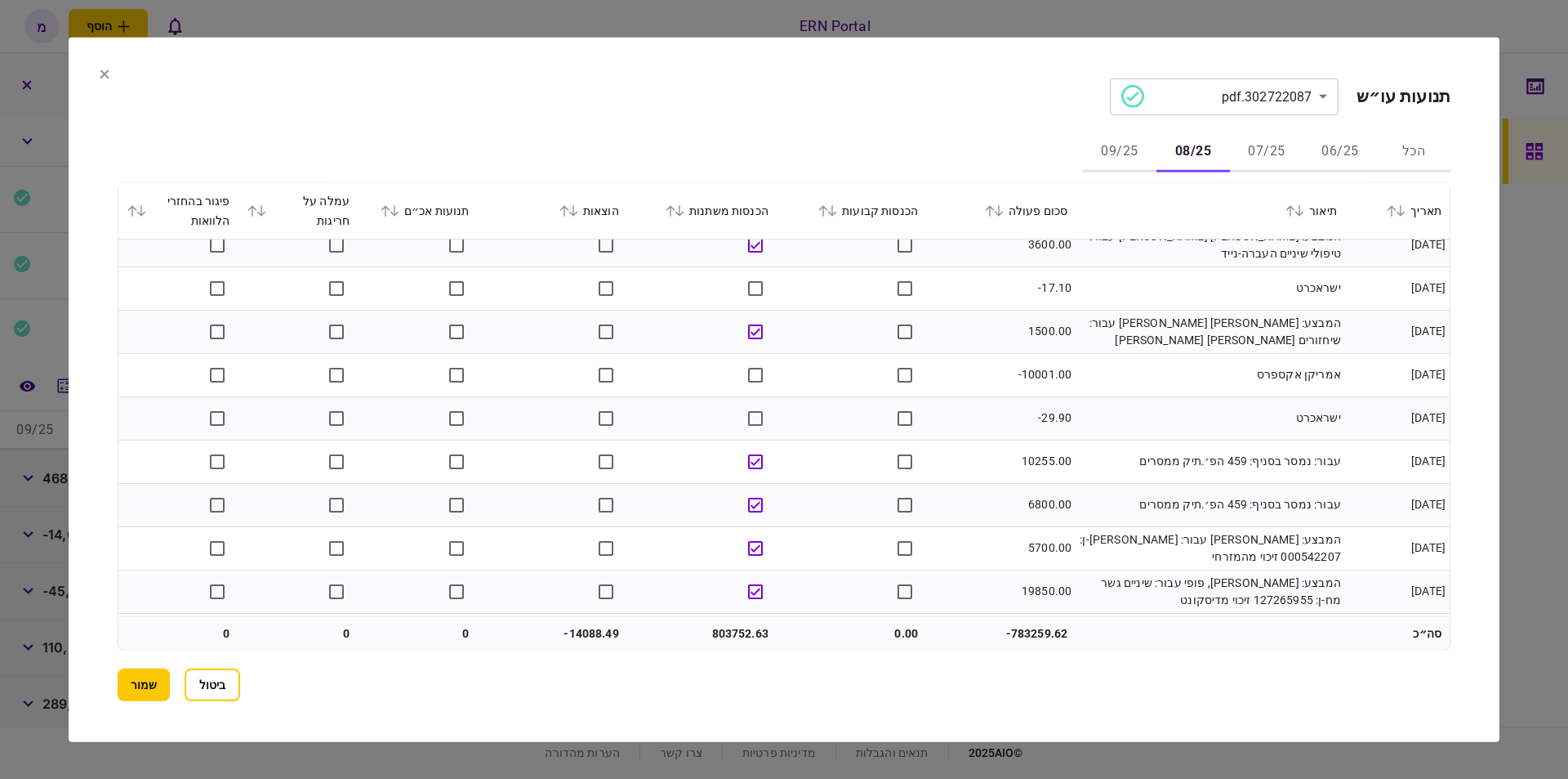
scroll to position [4302, 0]
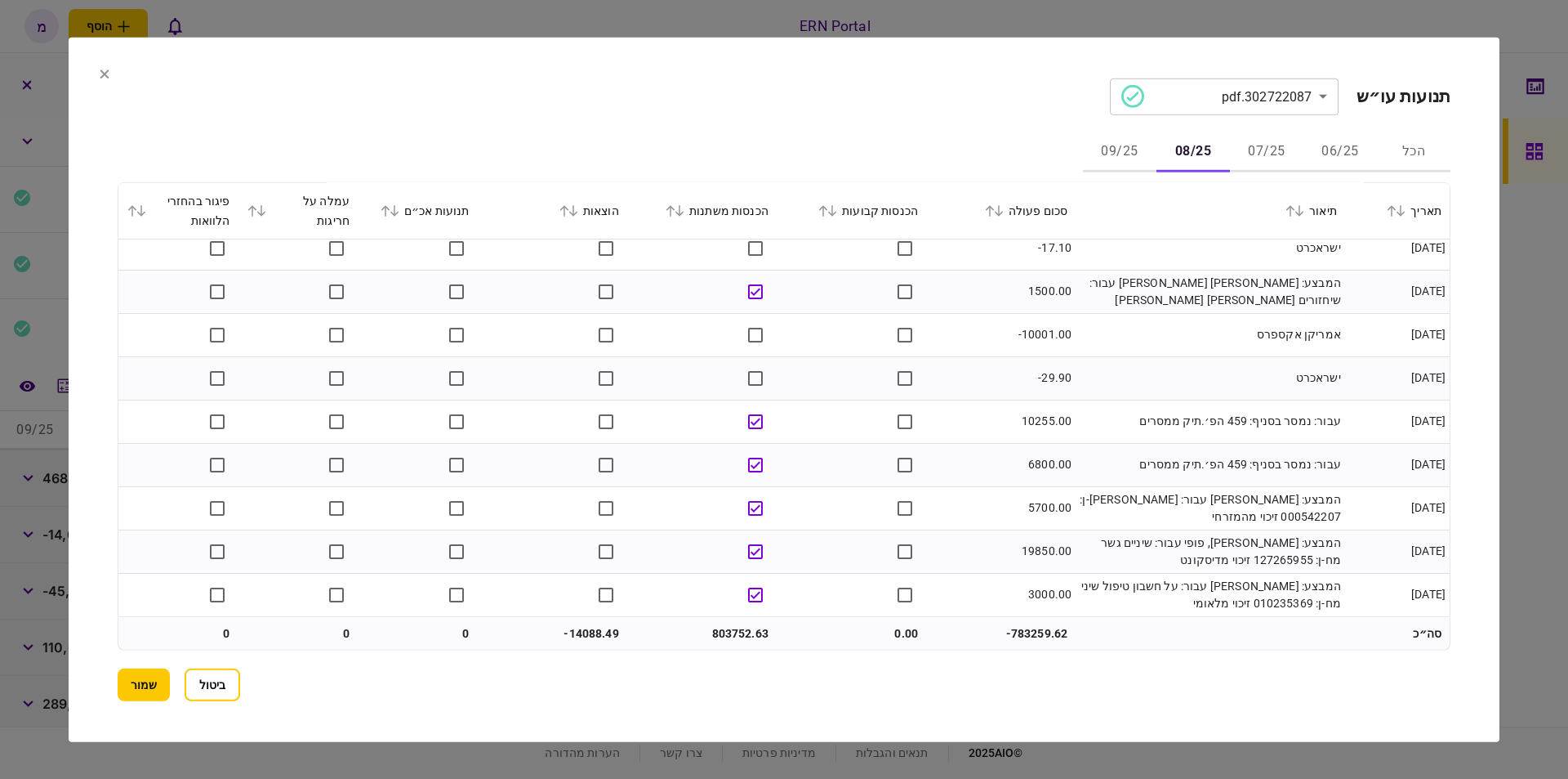
click at [729, 623] on td "803752.63" at bounding box center [702, 633] width 150 height 33
copy td "803752.63"
click at [611, 636] on td "-14088.49" at bounding box center [552, 633] width 150 height 33
click at [583, 625] on td "-14088.49" at bounding box center [552, 633] width 150 height 33
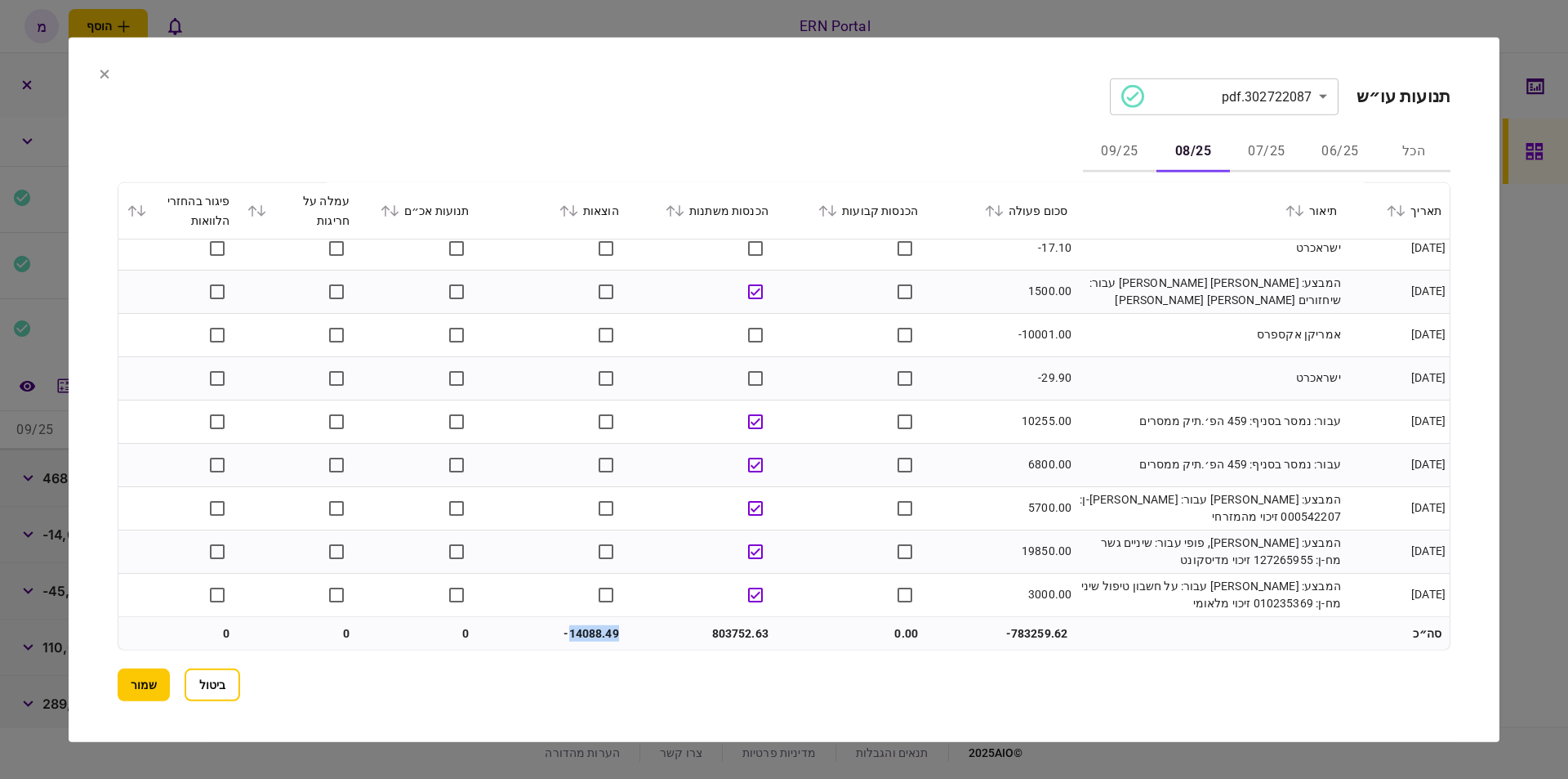
click at [583, 625] on td "-14088.49" at bounding box center [552, 633] width 150 height 33
copy td "14088.49"
click at [1132, 152] on button "09/25" at bounding box center [1119, 152] width 74 height 39
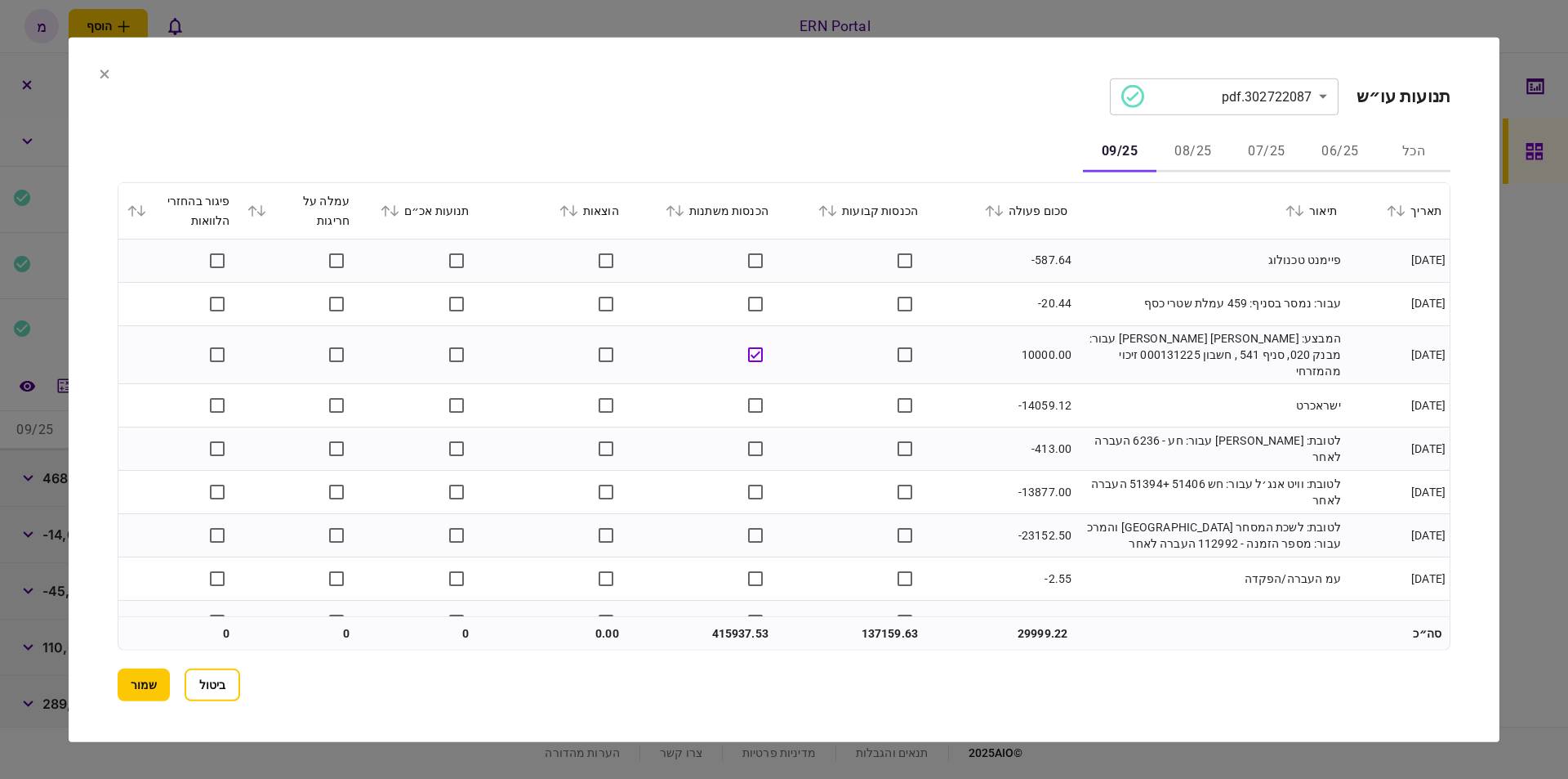
click at [981, 271] on td "-587.64" at bounding box center [1001, 260] width 150 height 43
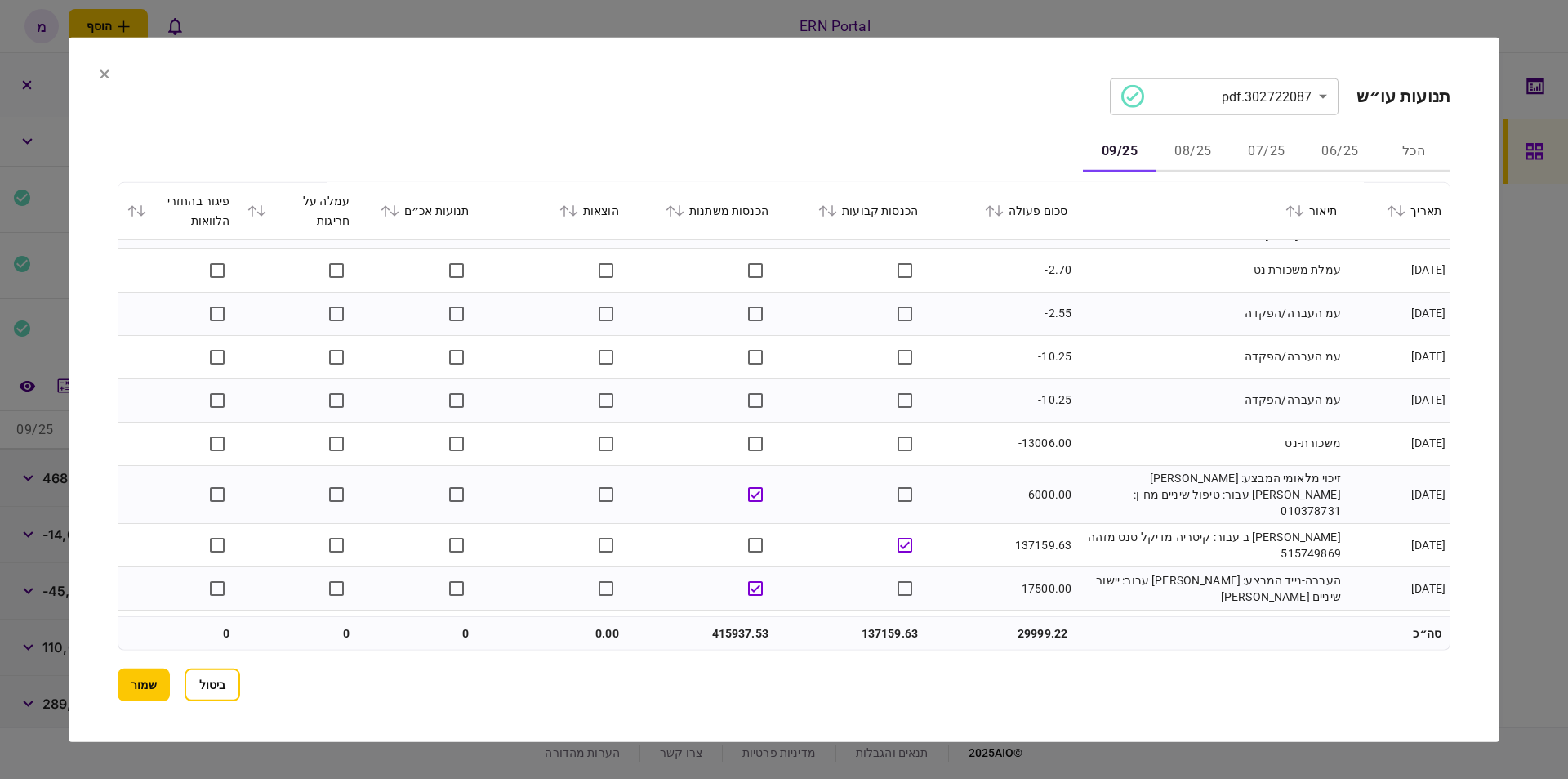
scroll to position [1945, 0]
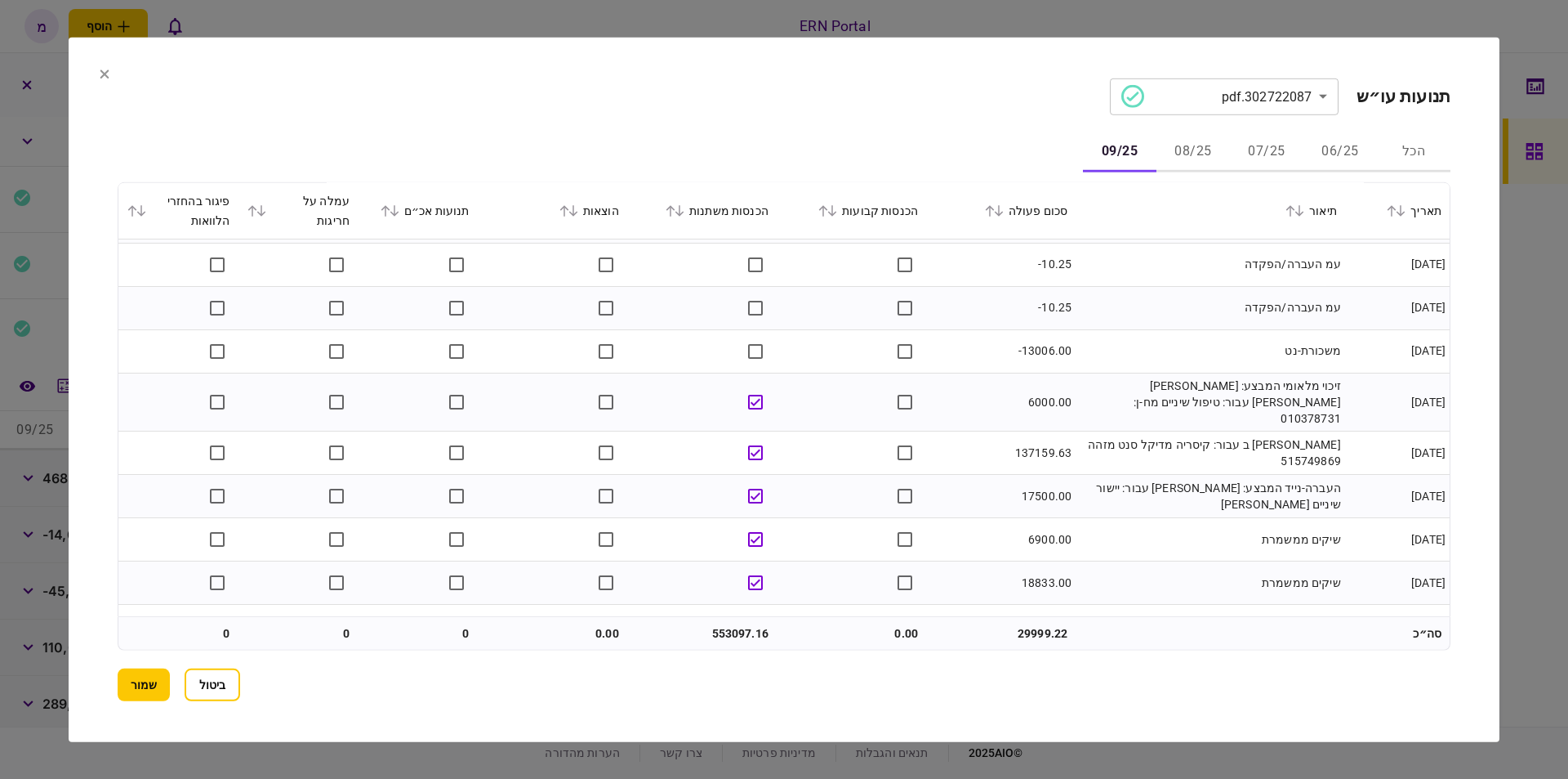
click at [950, 434] on td "137159.63" at bounding box center [1001, 452] width 150 height 43
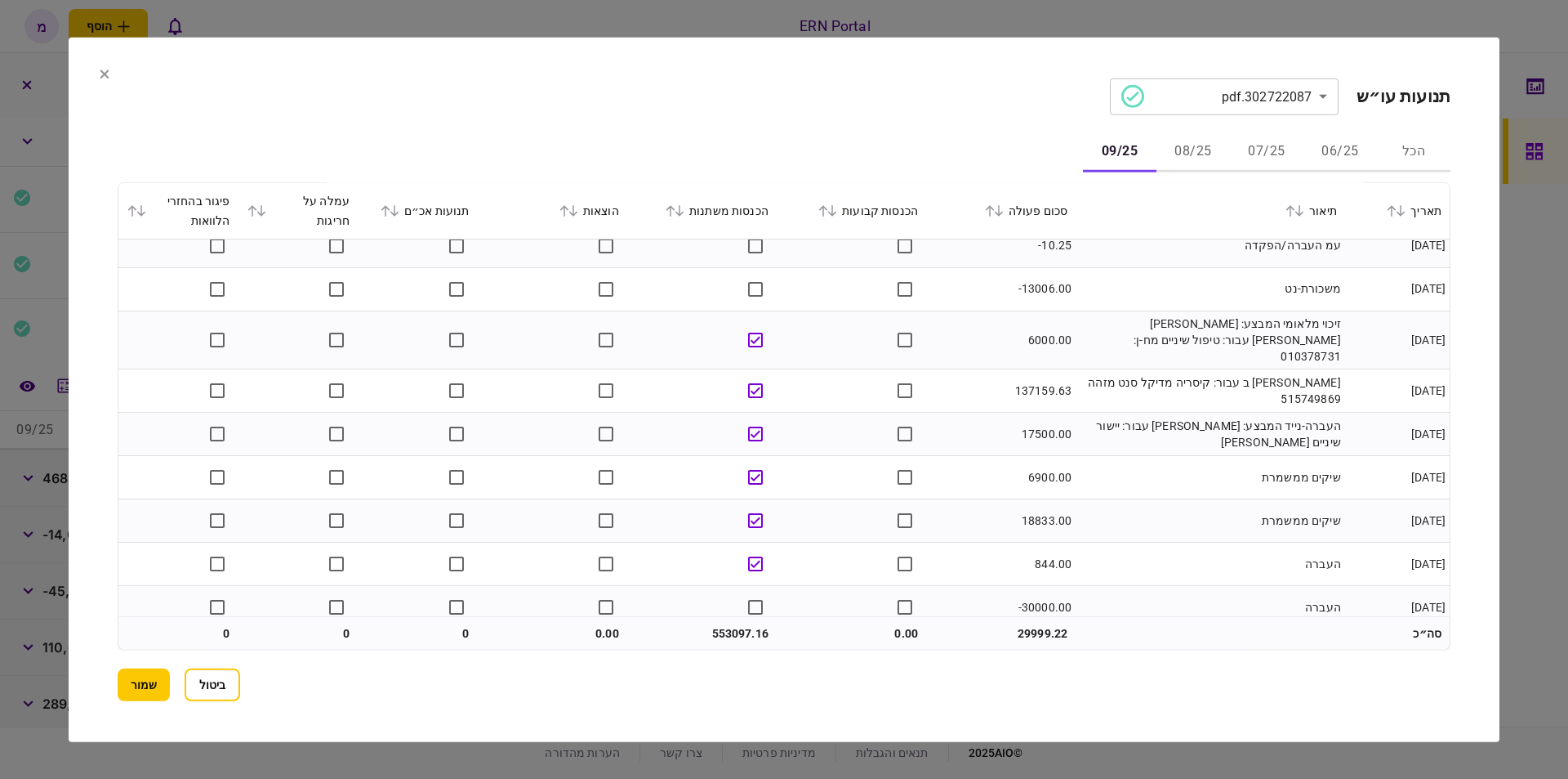
click at [722, 633] on td "553097.16" at bounding box center [702, 633] width 150 height 33
copy td "553097.16"
click at [129, 670] on button "שמור" at bounding box center [144, 685] width 53 height 33
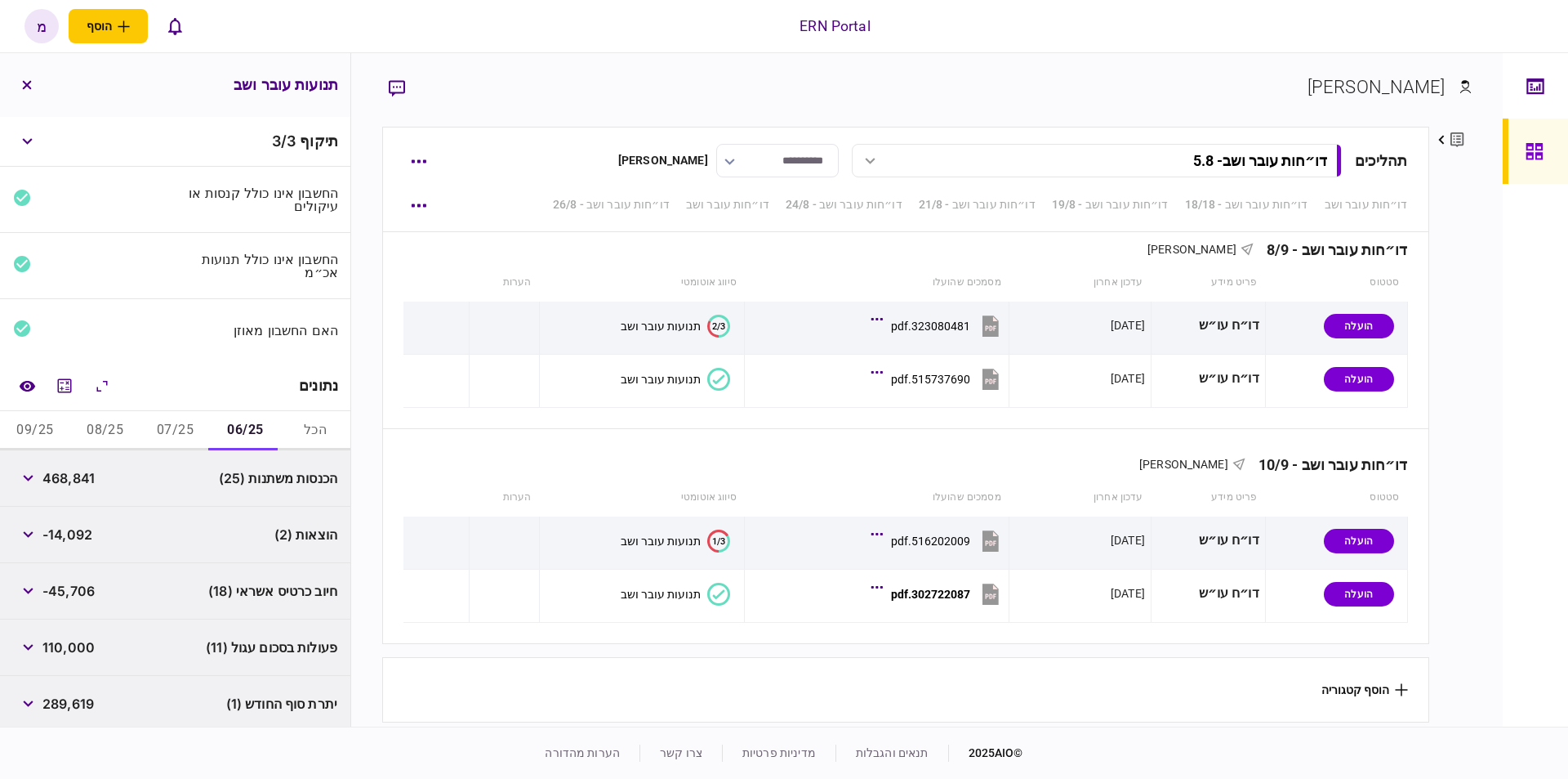
click at [72, 698] on span "289,619" at bounding box center [68, 703] width 52 height 19
click at [72, 699] on span "289,619" at bounding box center [68, 703] width 52 height 19
click at [177, 429] on button "07/25" at bounding box center [175, 430] width 70 height 39
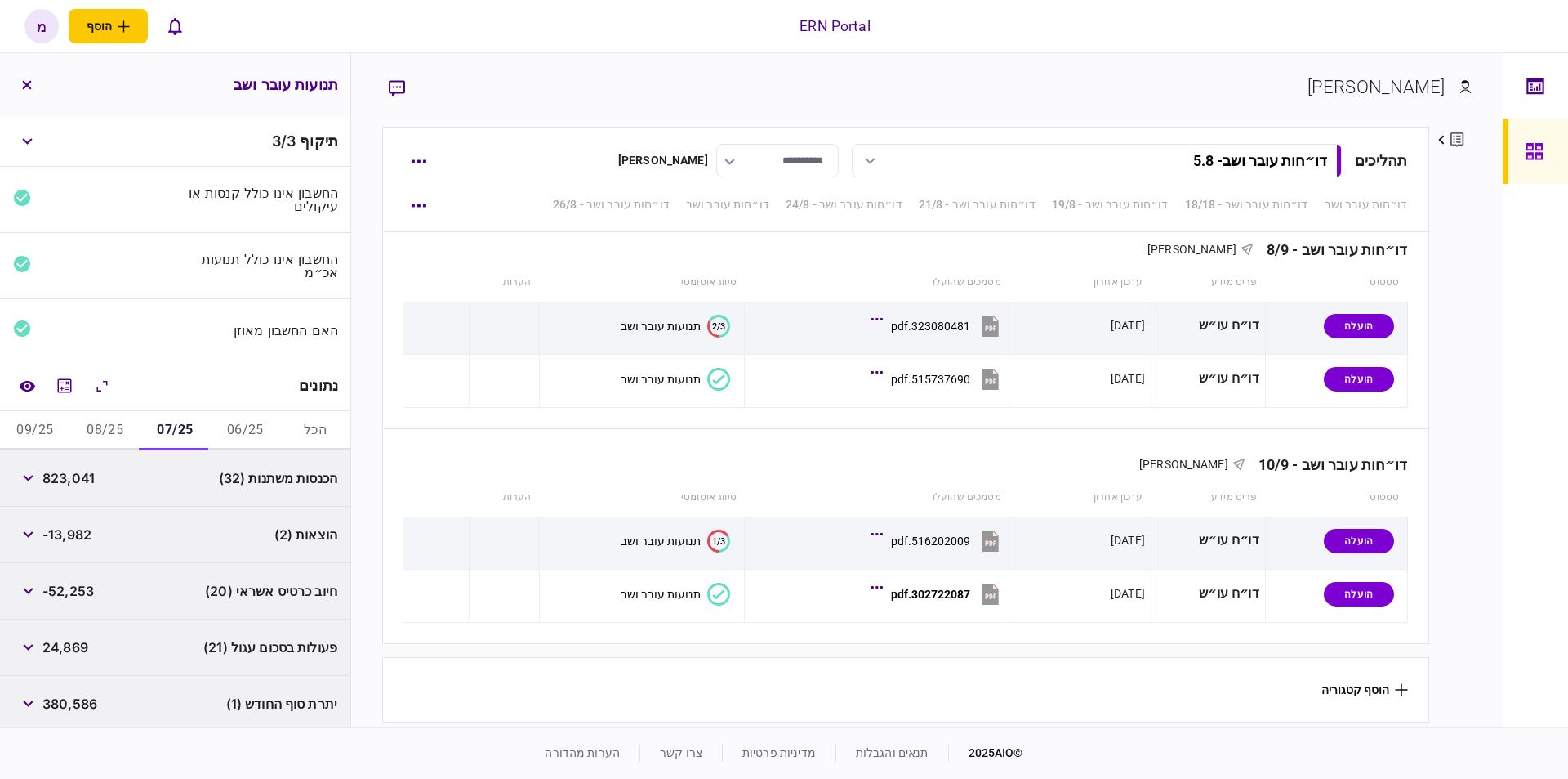
click at [72, 696] on span "380,586" at bounding box center [69, 703] width 55 height 19
click at [75, 696] on span "380,586" at bounding box center [69, 703] width 55 height 19
copy span "380,586"
click at [116, 427] on button "08/25" at bounding box center [105, 430] width 70 height 39
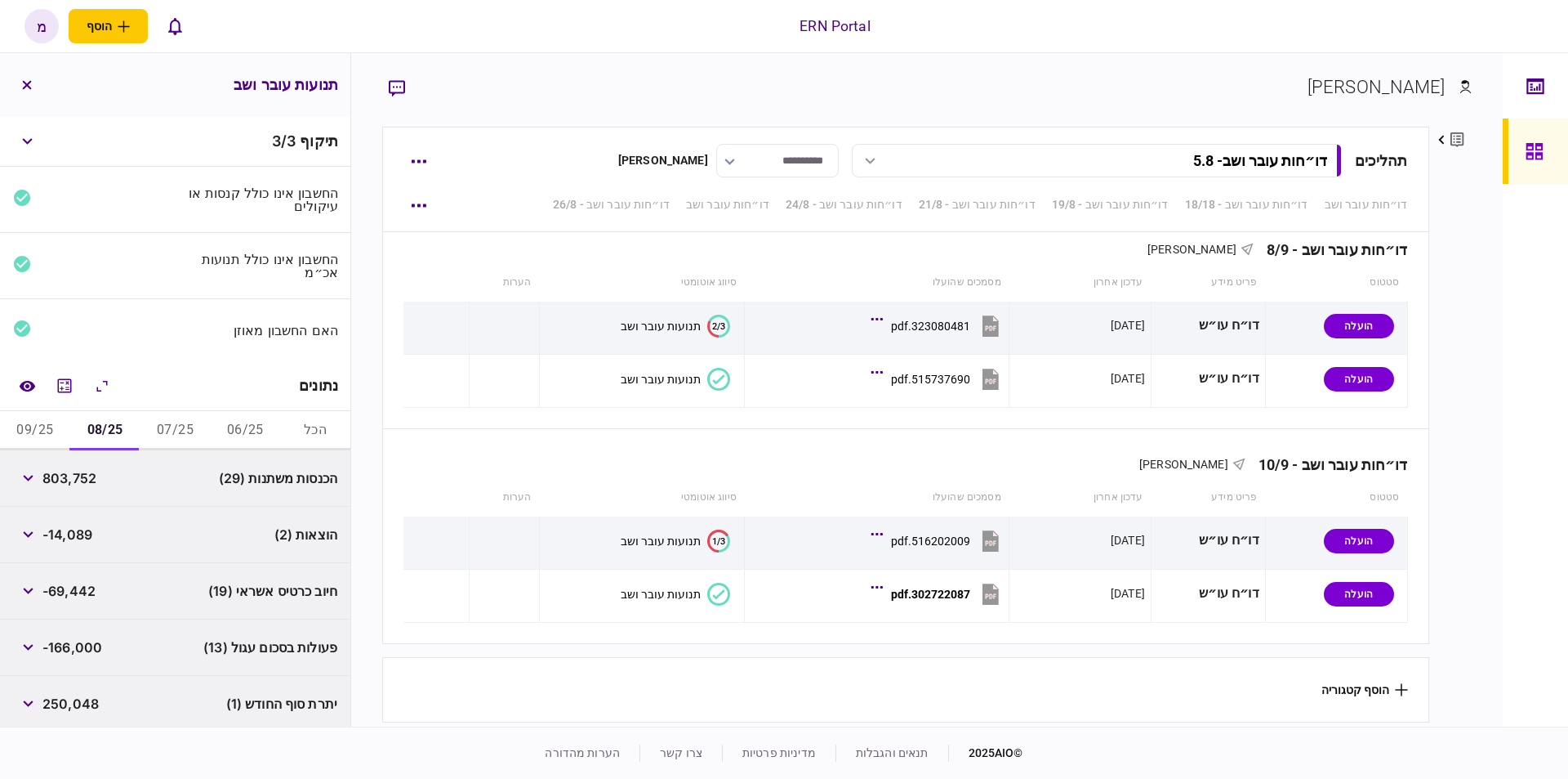
click at [64, 704] on span "250,048" at bounding box center [70, 703] width 57 height 19
copy span "250,048"
click at [47, 432] on button "09/25" at bounding box center [35, 430] width 70 height 39
click at [55, 697] on span "4,999" at bounding box center [60, 703] width 37 height 19
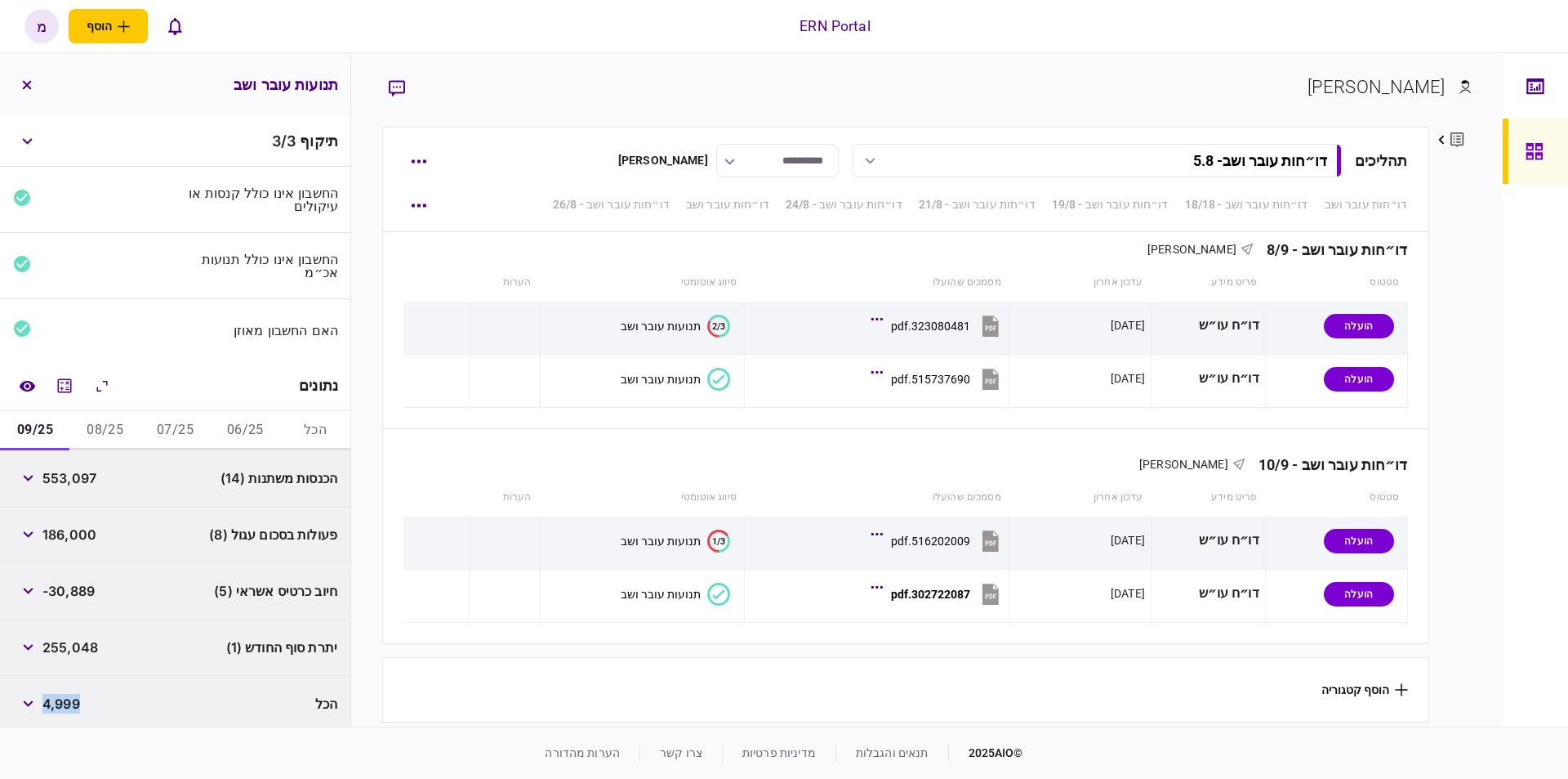
click at [55, 697] on span "4,999" at bounding box center [60, 703] width 37 height 19
click at [50, 636] on div "255,048" at bounding box center [56, 647] width 85 height 30
copy span "255,048"
click at [28, 383] on icon "השוואה למסמך" at bounding box center [27, 385] width 15 height 11
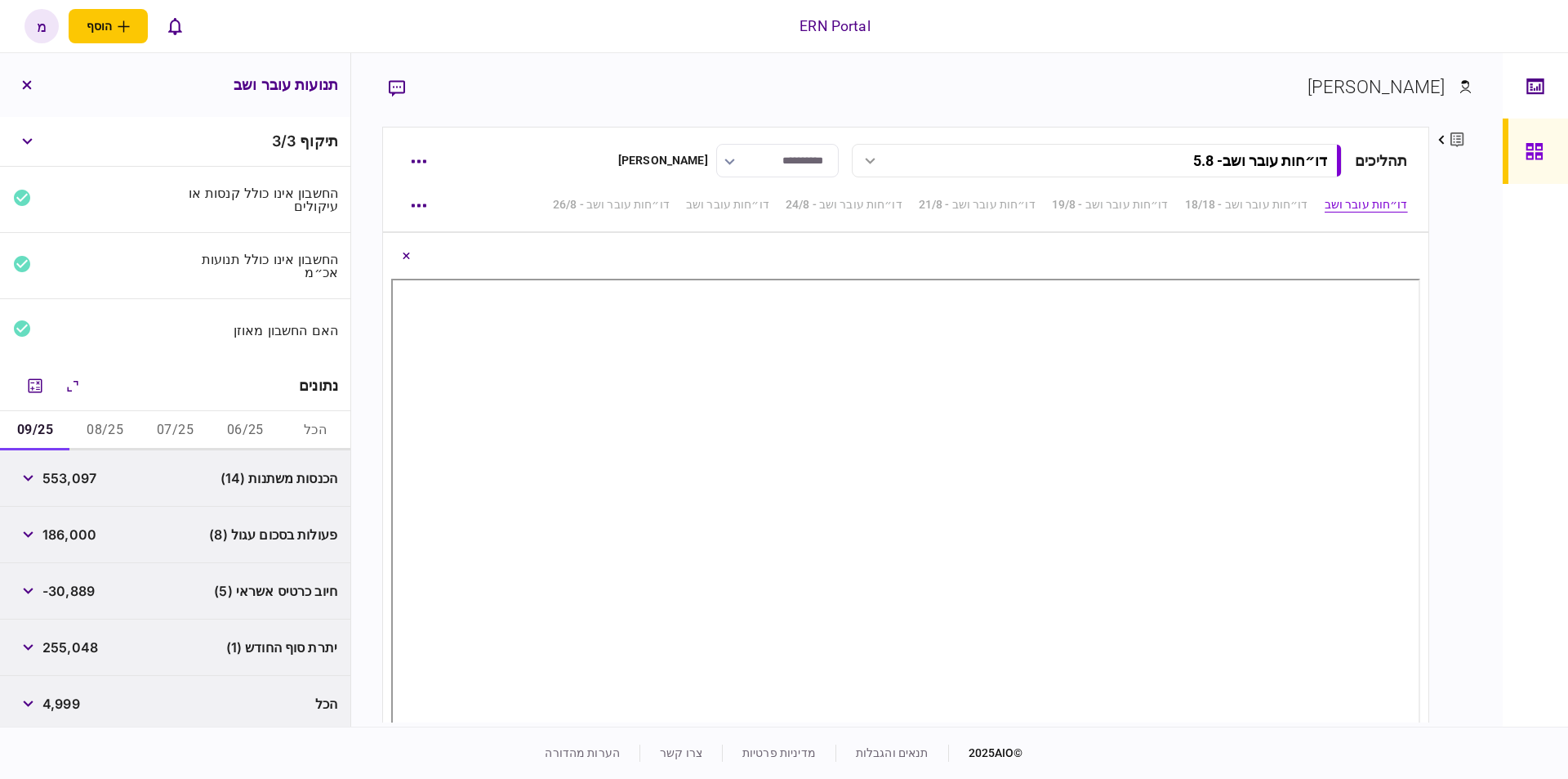
drag, startPoint x: 576, startPoint y: 241, endPoint x: 572, endPoint y: 250, distance: 9.8
click at [576, 241] on div at bounding box center [905, 259] width 1028 height 37
